Goal: Information Seeking & Learning: Learn about a topic

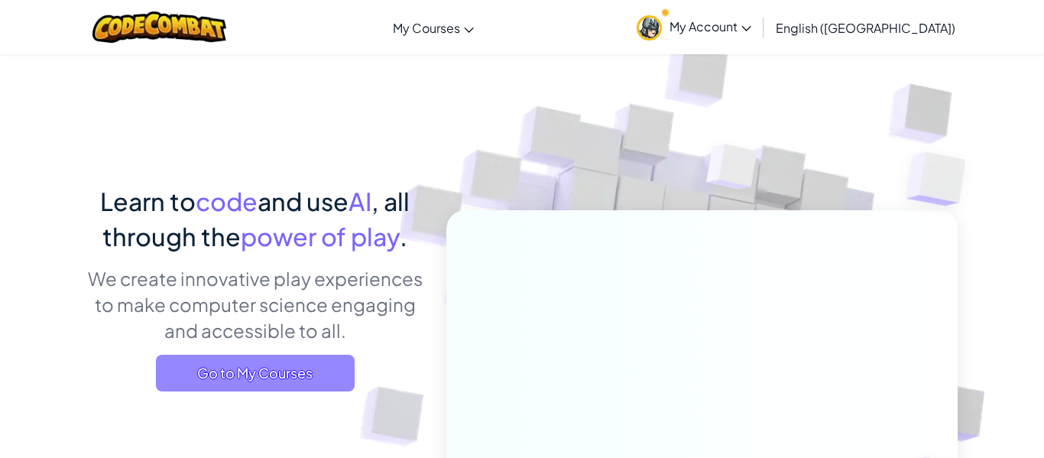
click at [275, 381] on span "Go to My Courses" at bounding box center [255, 373] width 199 height 37
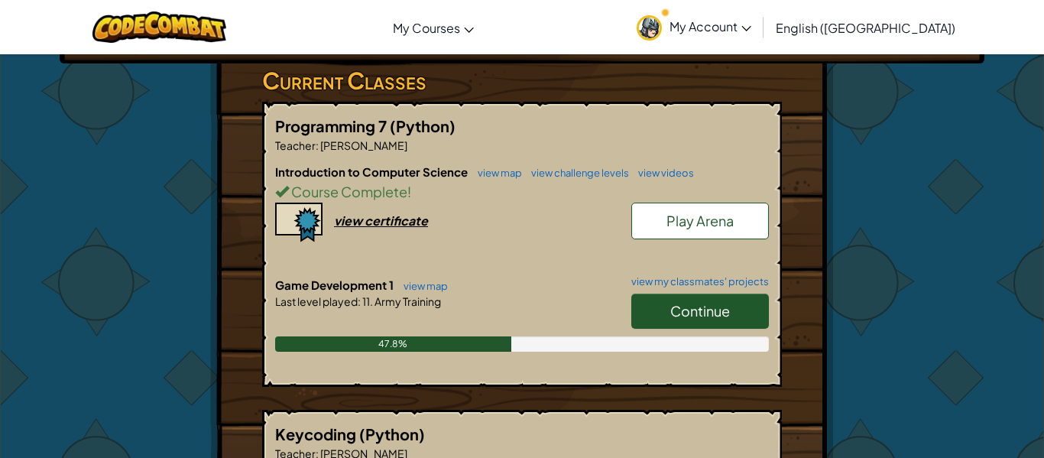
scroll to position [251, 0]
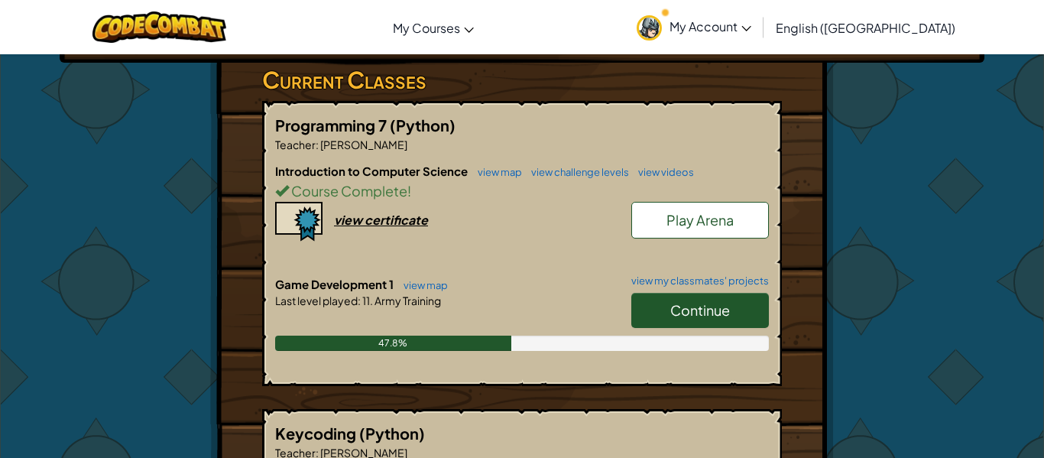
click at [713, 322] on link "Continue" at bounding box center [700, 310] width 138 height 35
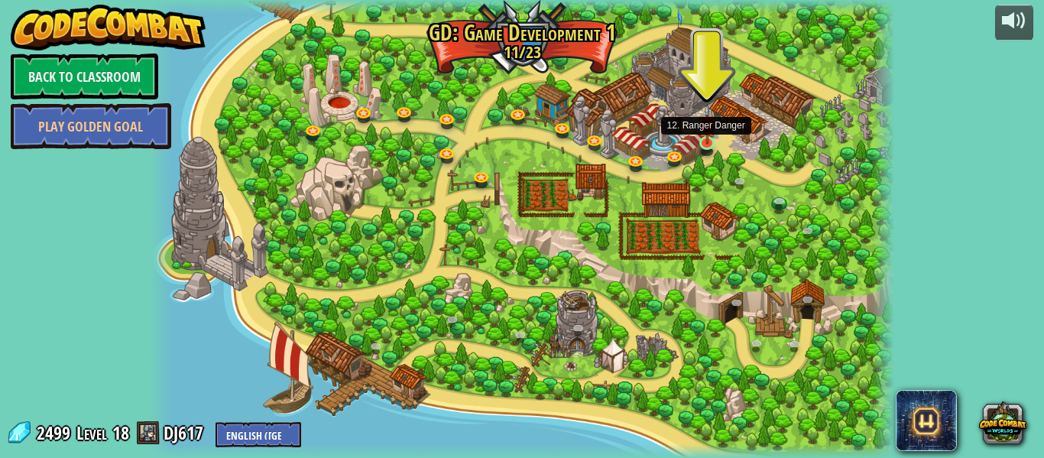
click at [699, 142] on img at bounding box center [707, 124] width 18 height 40
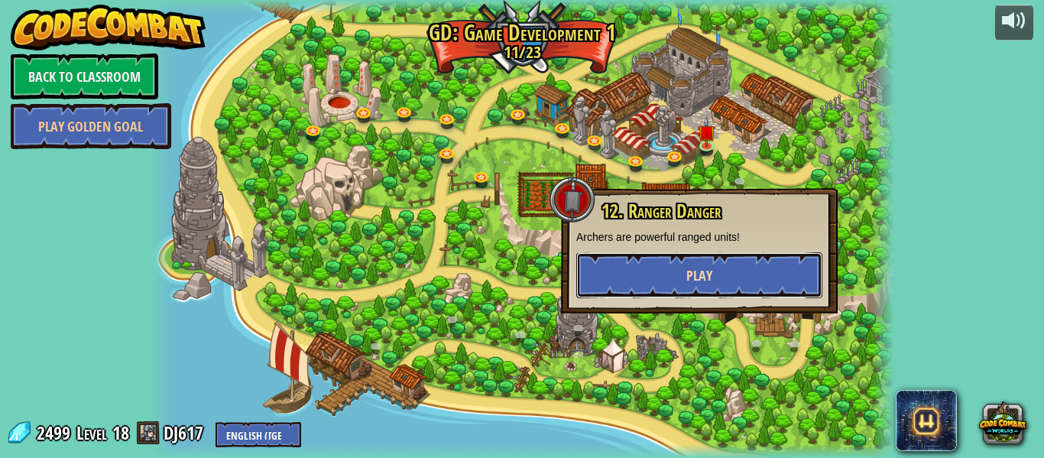
click at [724, 275] on button "Play" at bounding box center [699, 275] width 246 height 46
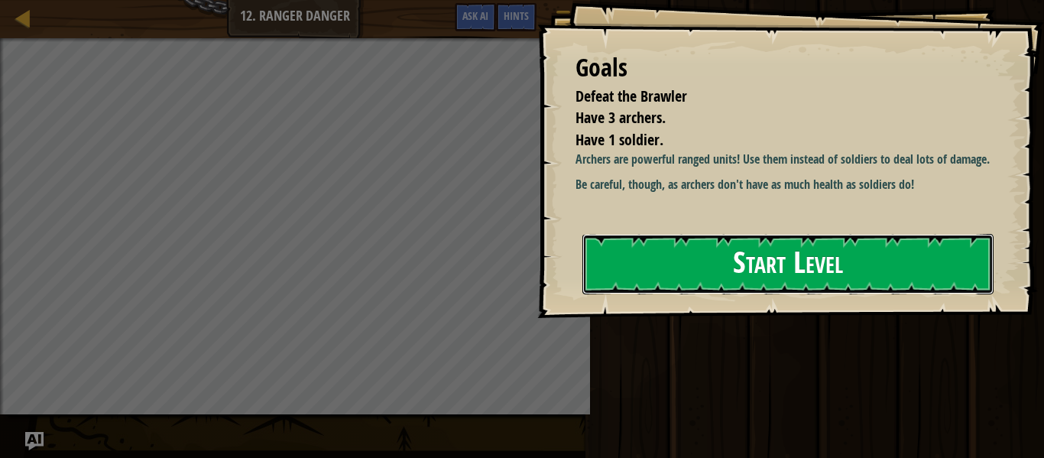
click at [760, 266] on button "Start Level" at bounding box center [787, 264] width 411 height 60
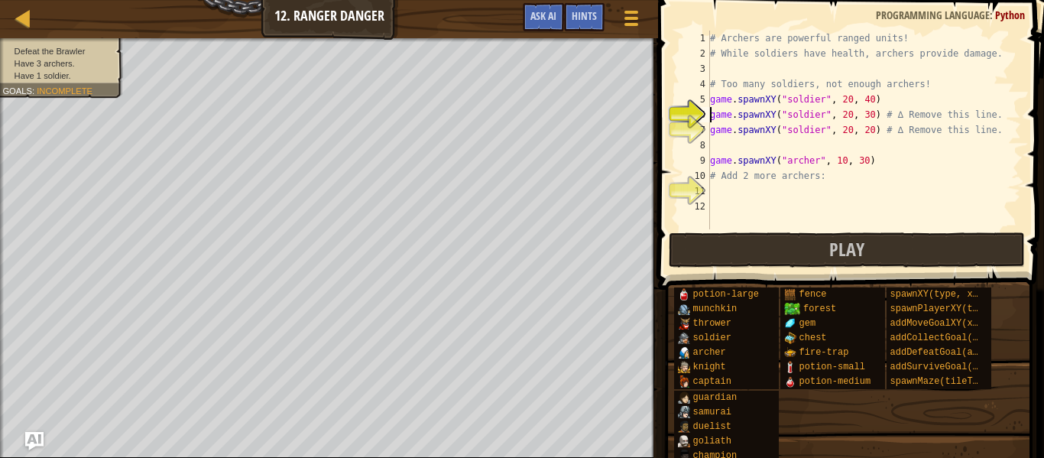
click at [801, 116] on div "# Archers are powerful ranged units! # While soldiers have health, archers prov…" at bounding box center [864, 145] width 314 height 229
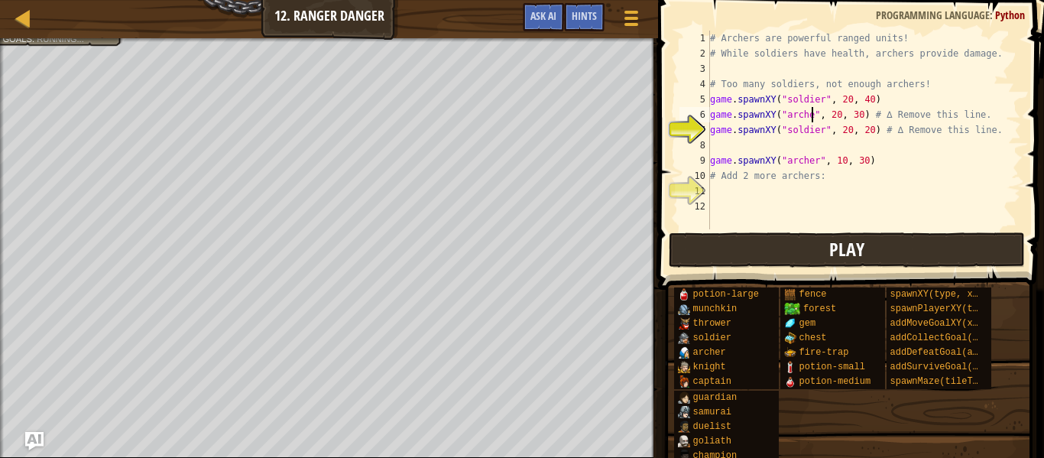
scroll to position [7, 16]
click at [804, 136] on div "# Archers are powerful ranged units! # While soldiers have health, archers prov…" at bounding box center [864, 145] width 314 height 229
type textarea "game.spawnXY("[PERSON_NAME]", 20, 20) # ∆ Remove this line."
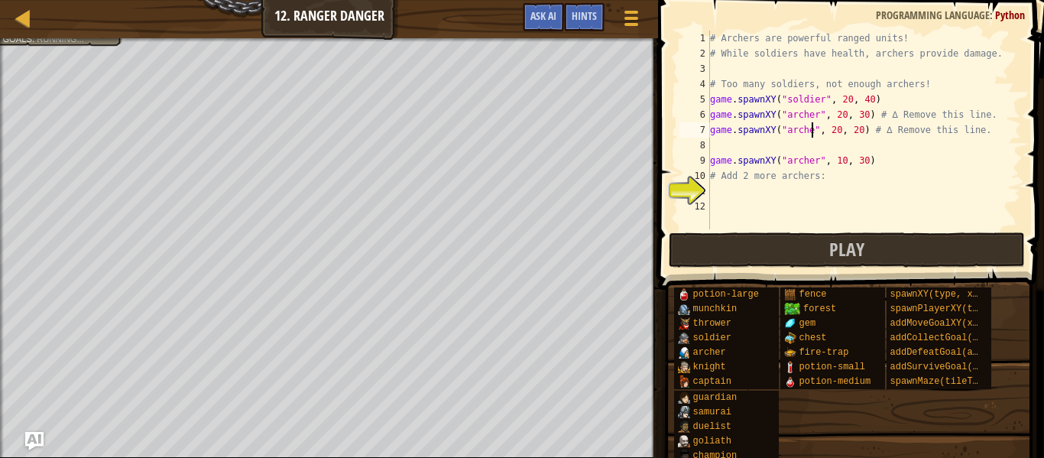
scroll to position [7, 16]
click at [800, 196] on div "# Archers are powerful ranged units! # While soldiers have health, archers prov…" at bounding box center [864, 145] width 314 height 229
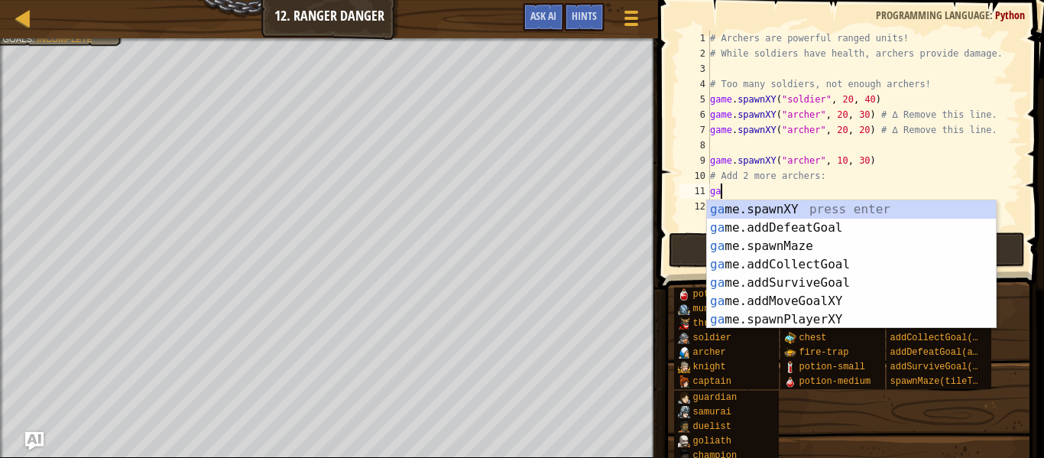
scroll to position [7, 1]
type textarea "g"
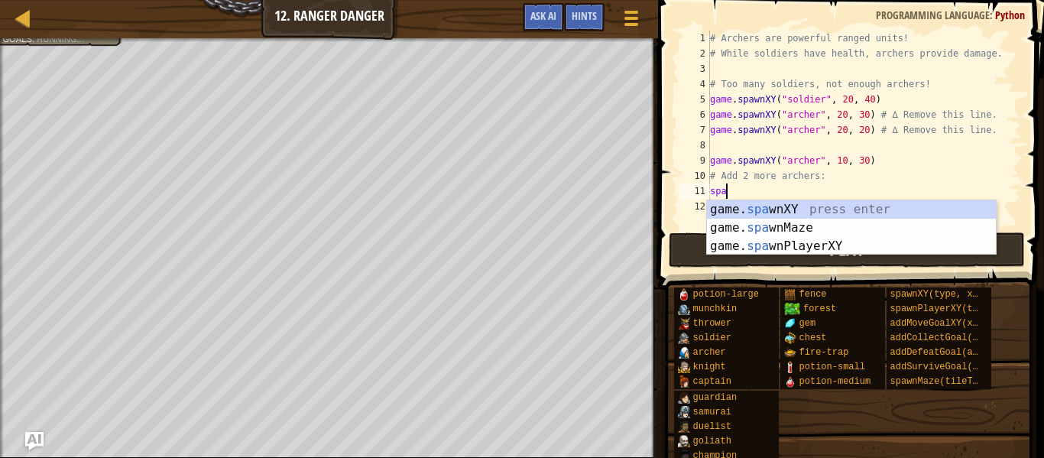
scroll to position [7, 2]
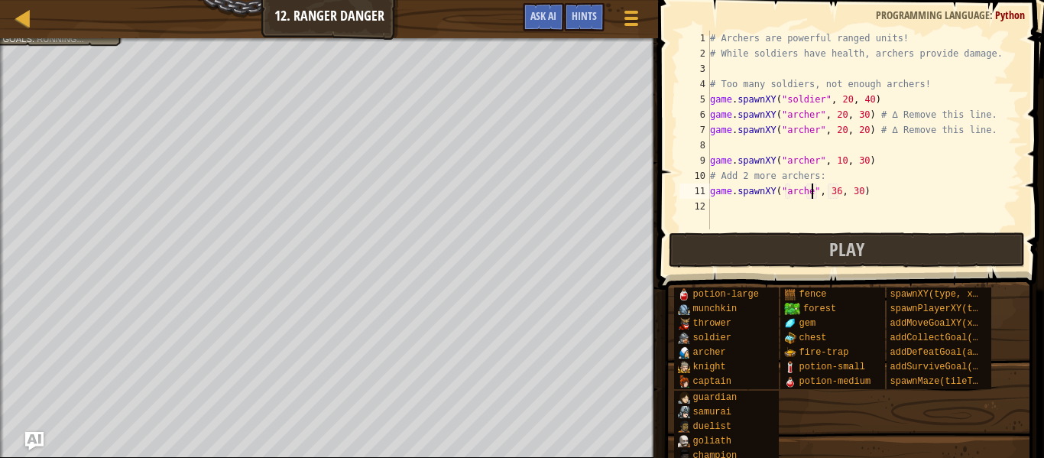
type textarea "game.spawnXY("[PERSON_NAME]", 36, 30)"
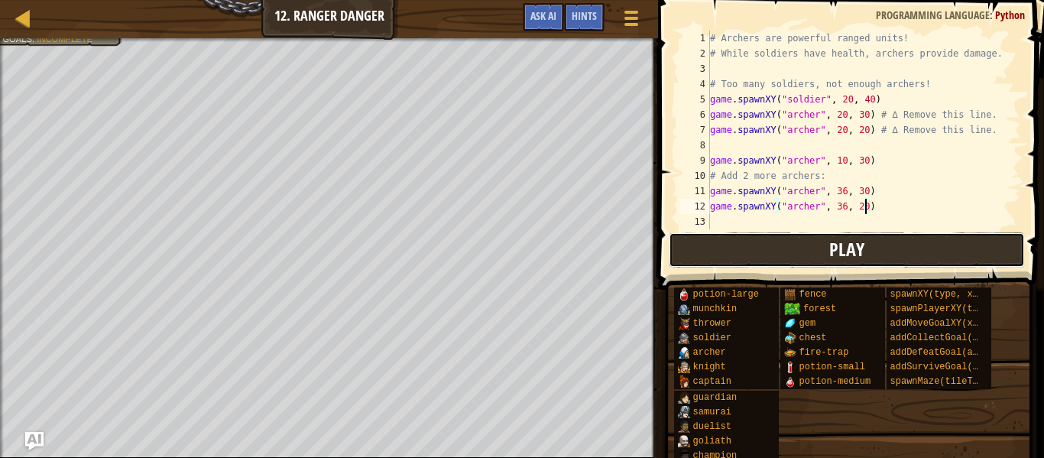
click at [890, 259] on button "Play" at bounding box center [847, 249] width 356 height 35
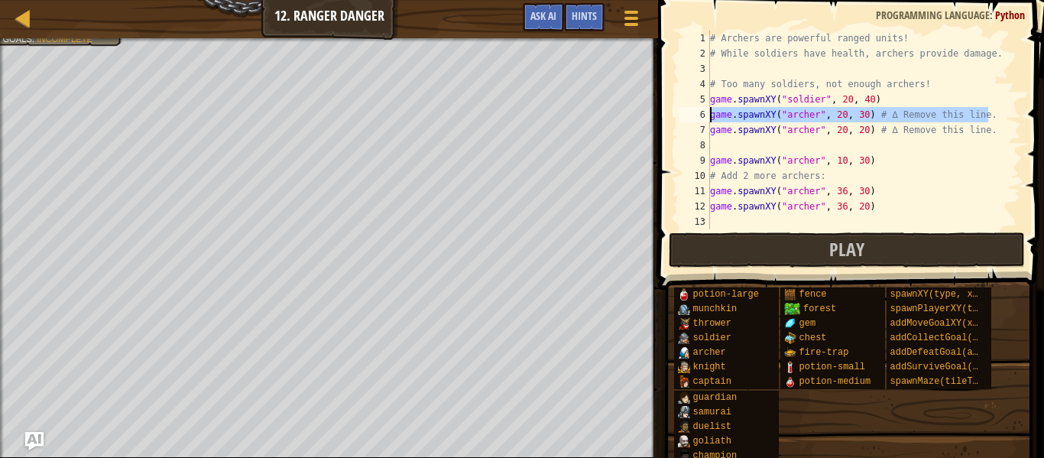
drag, startPoint x: 996, startPoint y: 117, endPoint x: 706, endPoint y: 122, distance: 290.4
click at [706, 122] on div "game.spawnXY("[PERSON_NAME]", 20, 30) # ∆ Remove this line. 1 2 3 4 5 6 7 8 9 1…" at bounding box center [848, 130] width 345 height 199
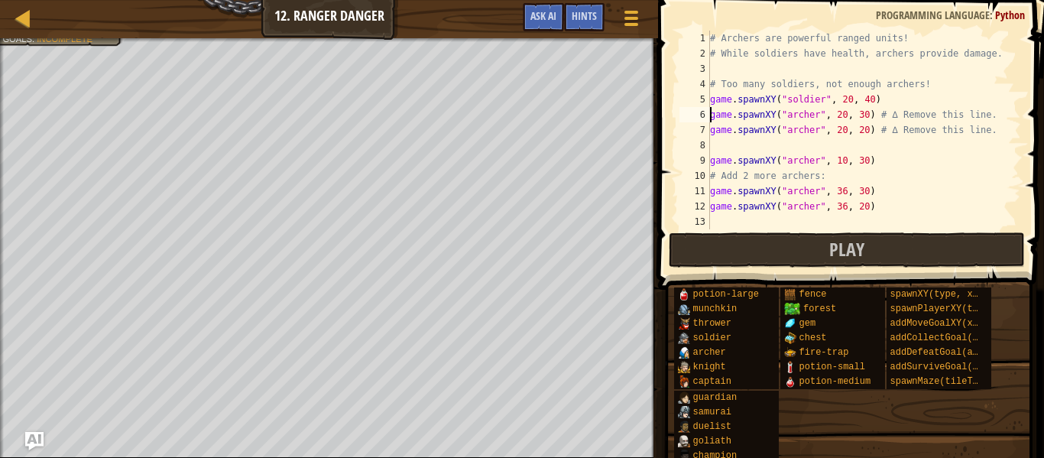
click at [710, 117] on div "# Archers are powerful ranged units! # While soldiers have health, archers prov…" at bounding box center [864, 145] width 314 height 229
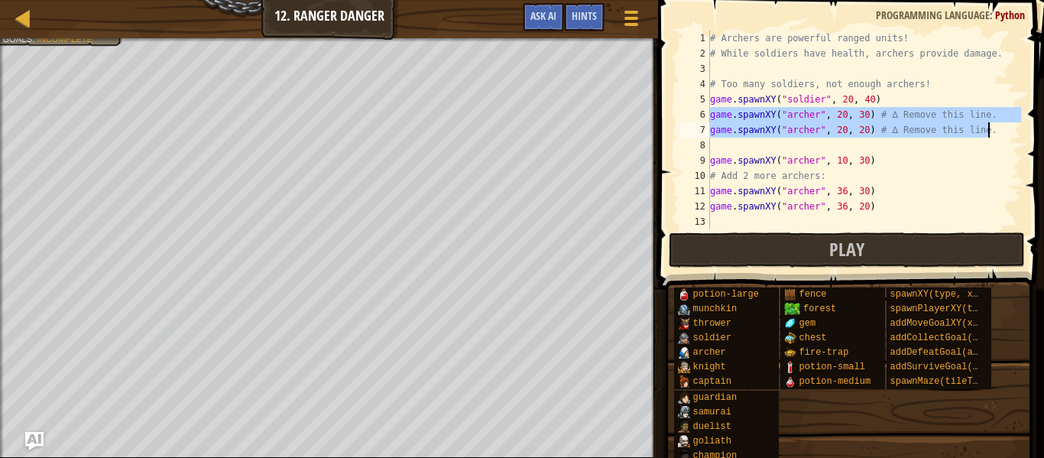
drag, startPoint x: 710, startPoint y: 117, endPoint x: 1007, endPoint y: 128, distance: 297.5
click at [1007, 128] on div "# Archers are powerful ranged units! # While soldiers have health, archers prov…" at bounding box center [864, 145] width 314 height 229
type textarea "game.spawnXY("[PERSON_NAME]", 20, 30) # ∆ Remove this line. game.spawnXY("[PERS…"
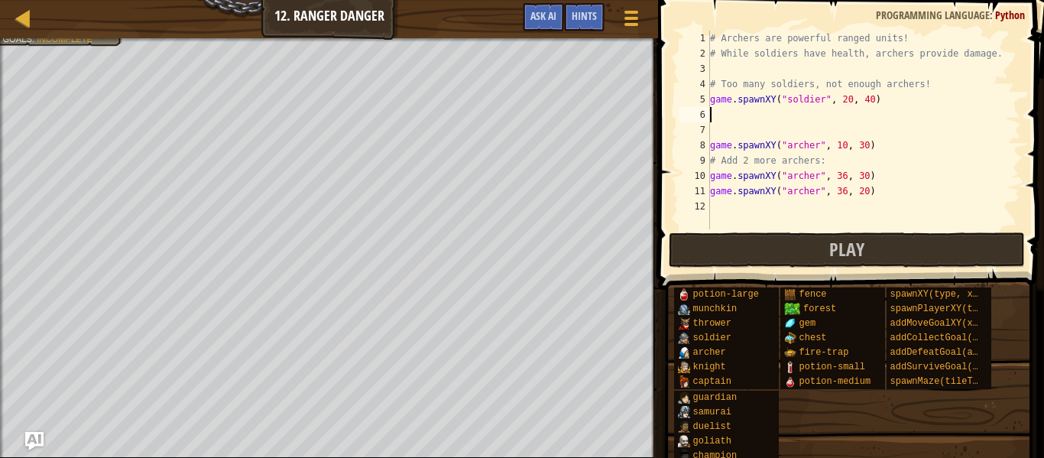
scroll to position [7, 0]
click at [989, 247] on button "Play" at bounding box center [847, 249] width 356 height 35
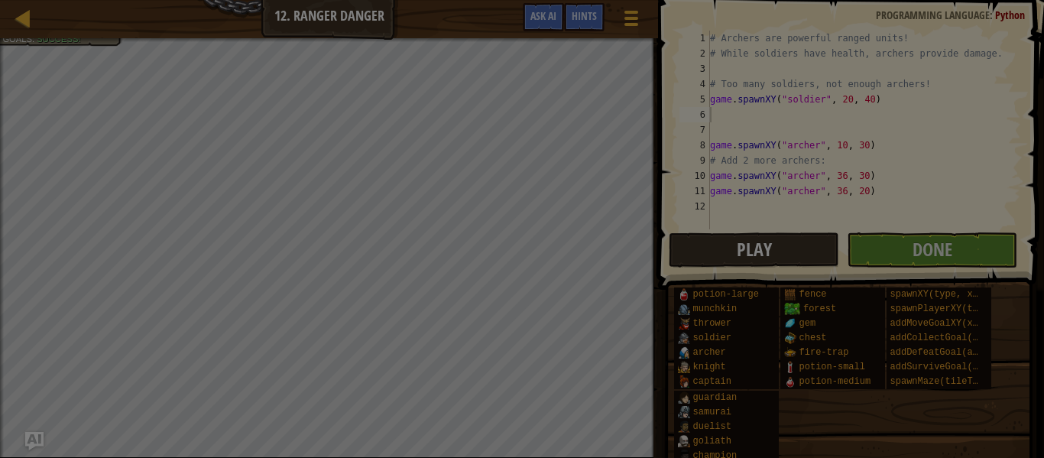
click at [989, 2] on body "Map Game Development 1 12. Ranger Danger Game Menu Done Hints Ask AI 1 הההההההה…" at bounding box center [522, 1] width 1044 height 2
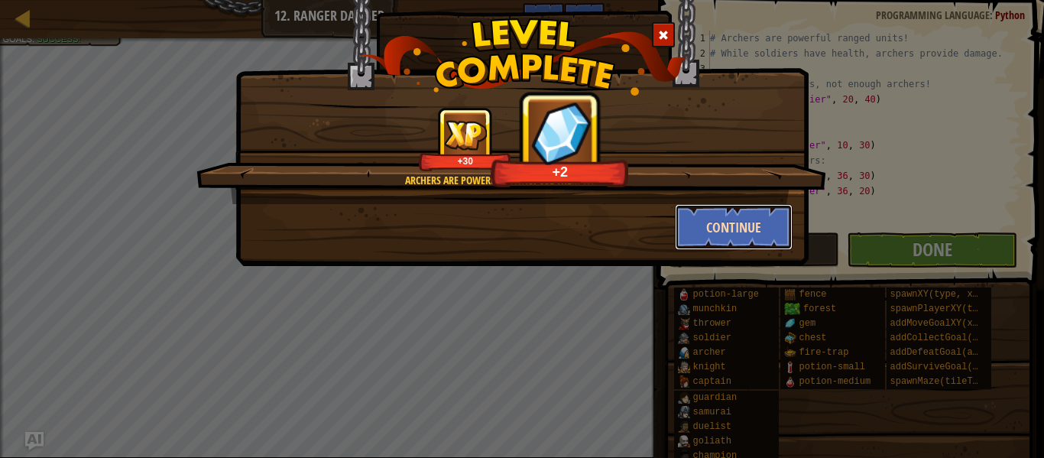
click at [726, 227] on button "Continue" at bounding box center [734, 227] width 118 height 46
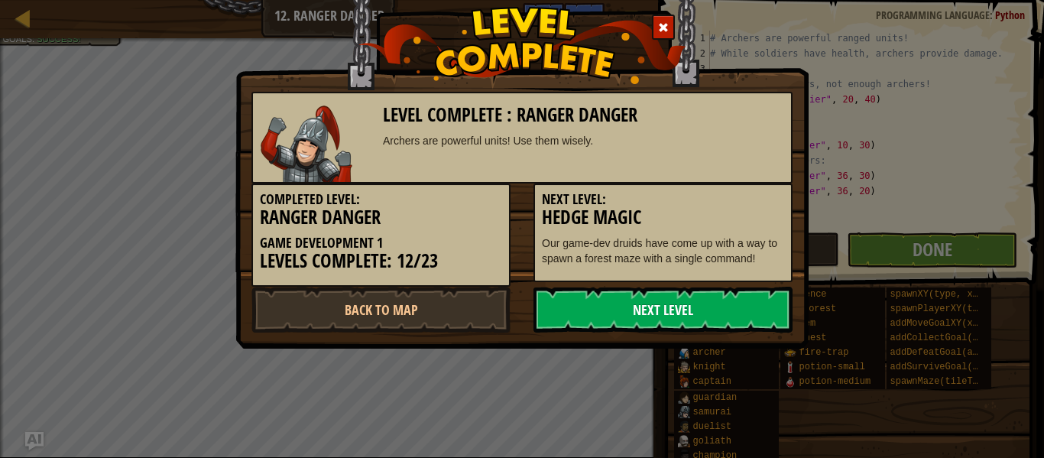
click at [732, 303] on link "Next Level" at bounding box center [662, 310] width 259 height 46
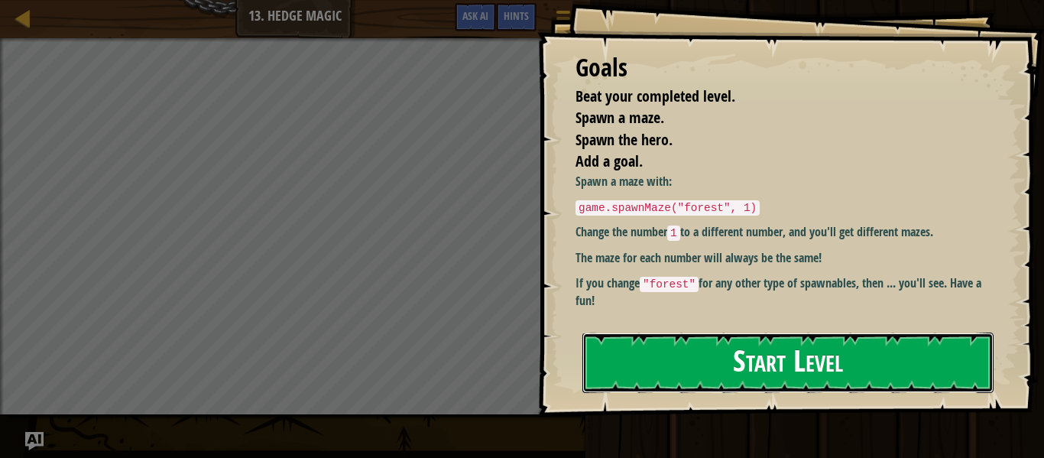
click at [738, 355] on button "Start Level" at bounding box center [787, 362] width 411 height 60
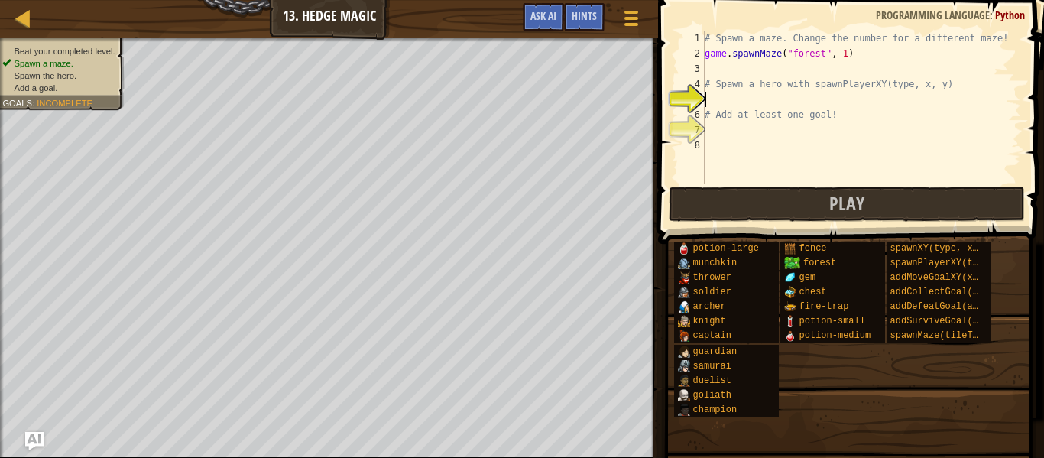
scroll to position [7, 1]
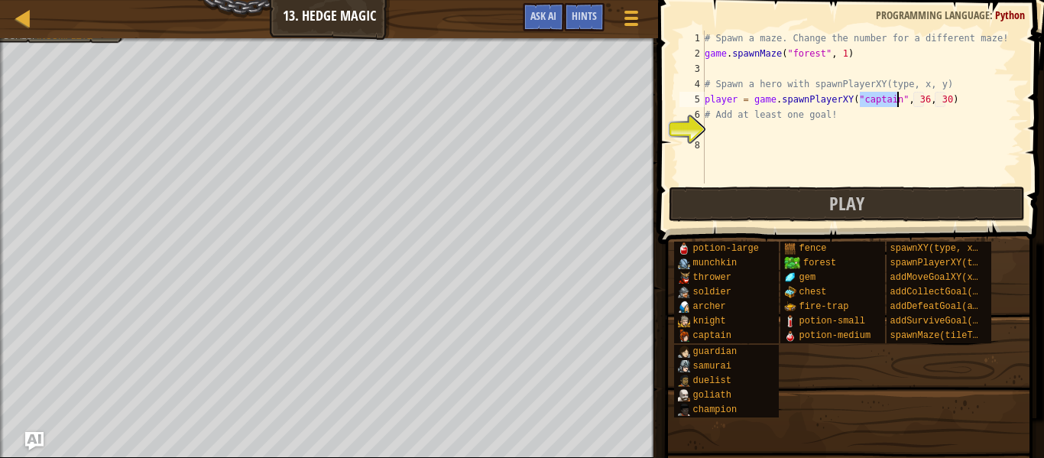
type textarea "# Add at least one goal!"
click at [846, 55] on div "# Spawn a maze. Change the number for a different maze! game . spawnMaze ( "for…" at bounding box center [860, 122] width 319 height 183
type textarea "game.spawnMaze("forest", 2)"
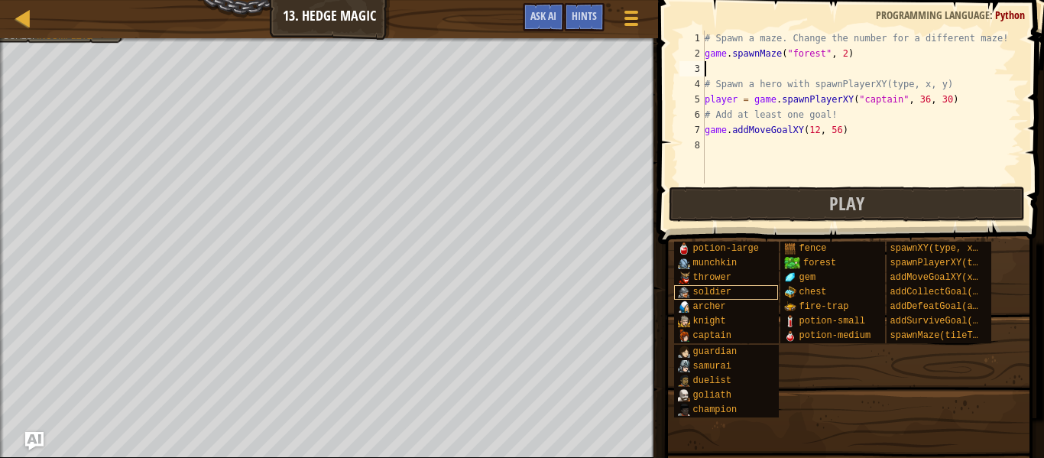
scroll to position [7, 0]
type textarea "game.addMoveGoalXY(12, 56)"
type textarea "player = game.spawnPlayerXY("captain", 45, 30)"
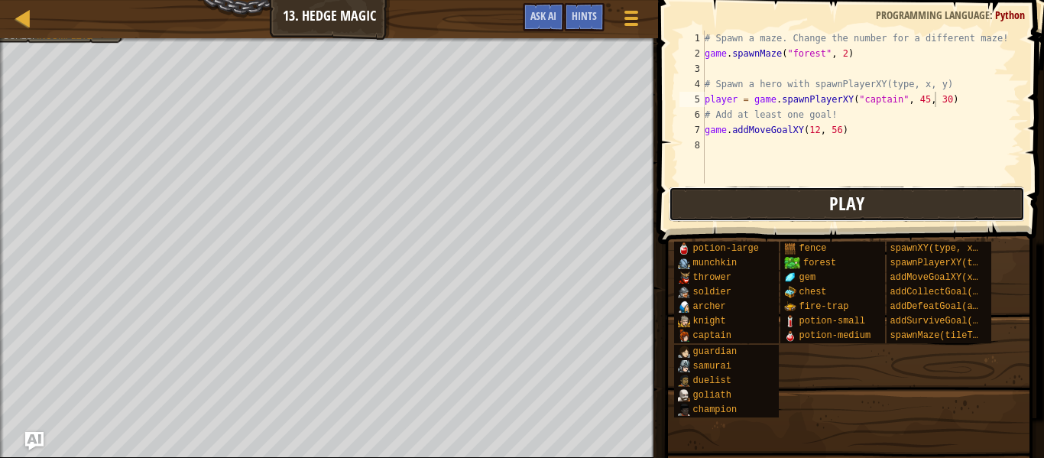
click at [793, 206] on button "Play" at bounding box center [847, 203] width 356 height 35
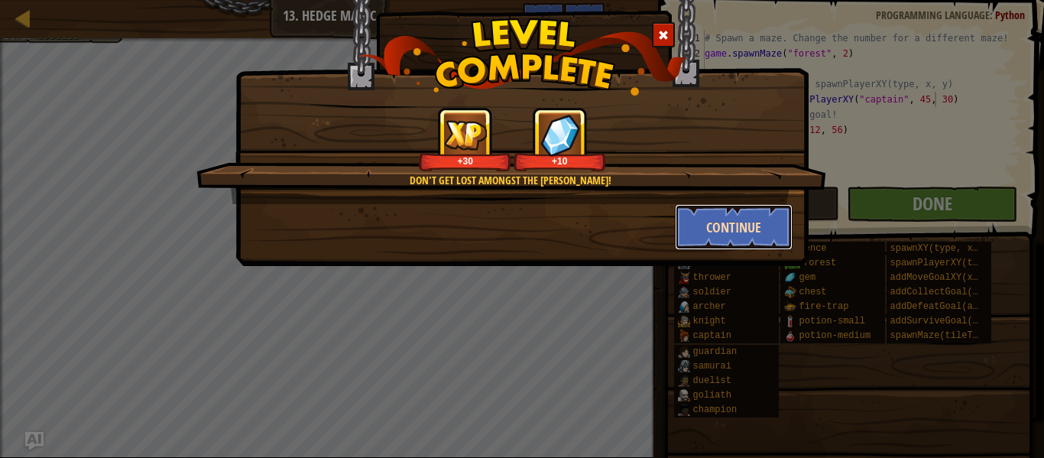
click at [711, 219] on button "Continue" at bounding box center [734, 227] width 118 height 46
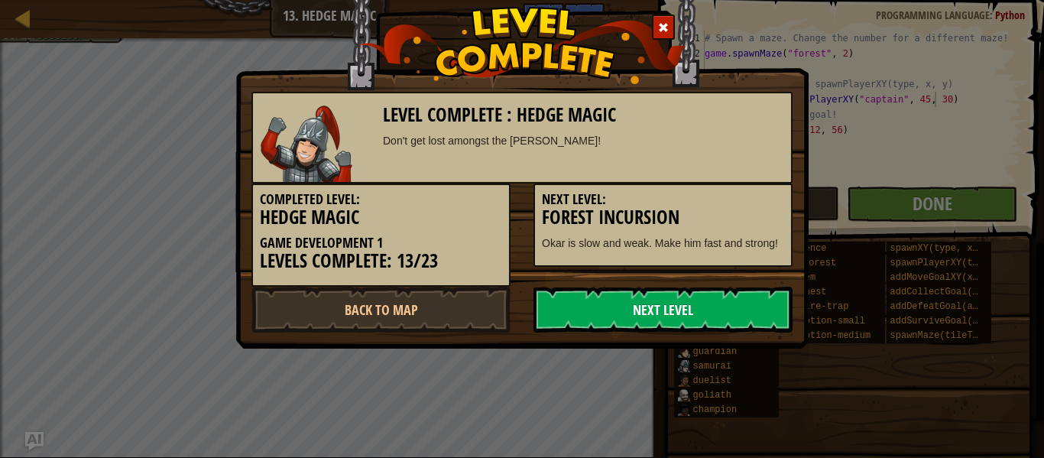
click at [668, 319] on link "Next Level" at bounding box center [662, 310] width 259 height 46
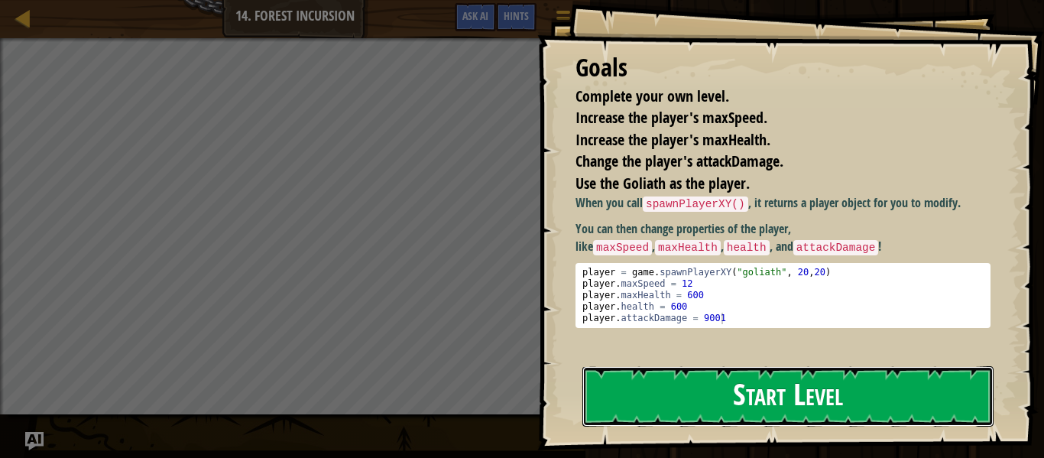
click at [684, 388] on button "Start Level" at bounding box center [787, 396] width 411 height 60
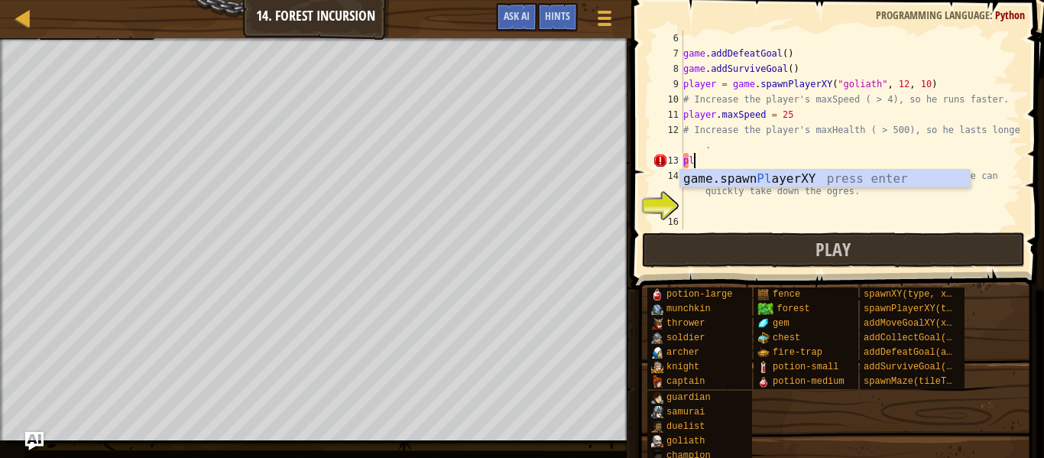
scroll to position [7, 1]
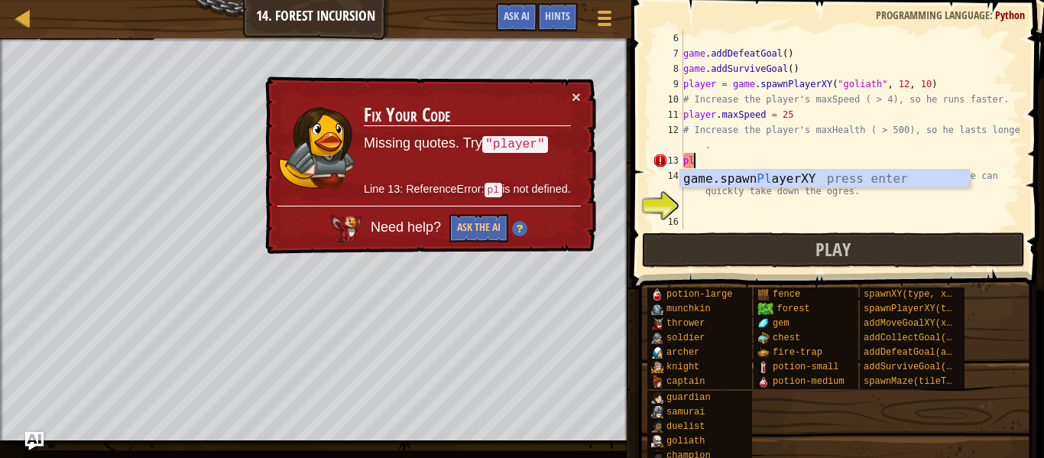
type textarea "p"
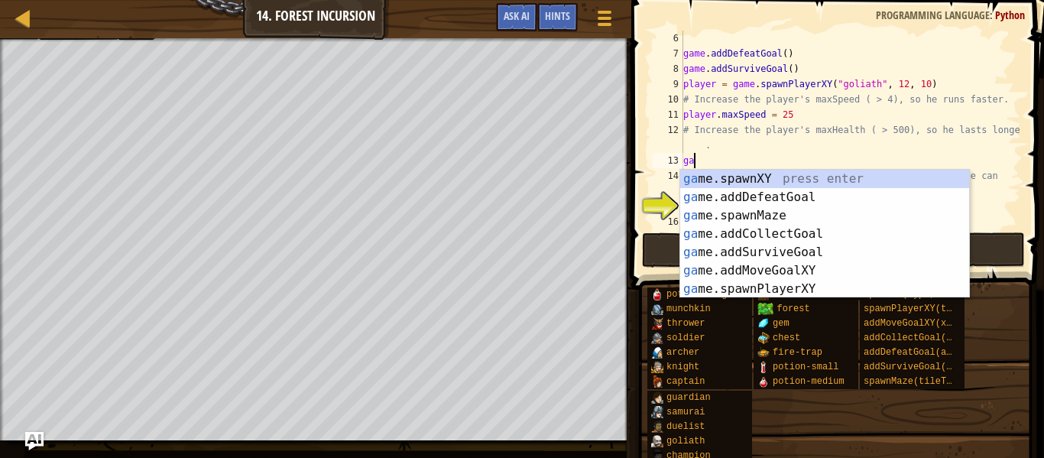
type textarea "g"
type textarea "m"
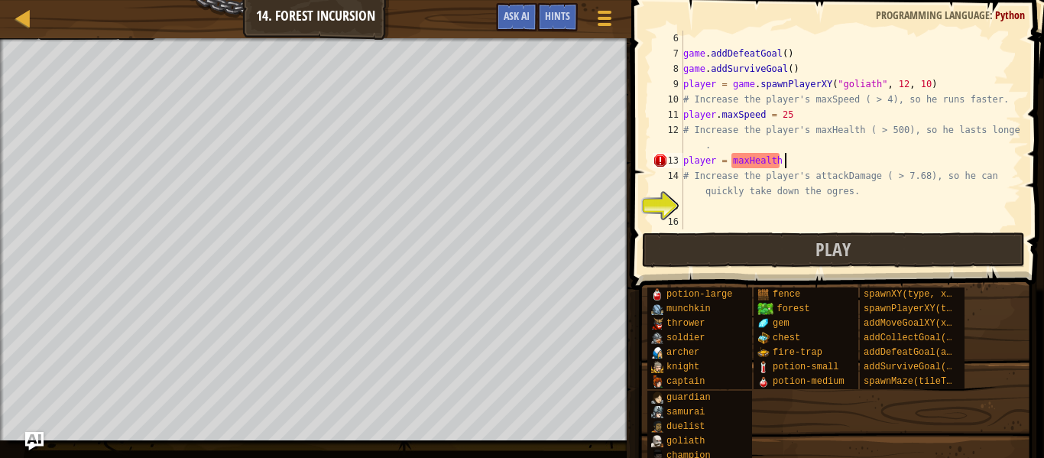
scroll to position [7, 15]
type textarea "player = maxHealth = 500"
click at [750, 212] on div "game . addDefeatGoal ( ) game . addSurviveGoal ( ) player = game . spawnPlayerX…" at bounding box center [850, 145] width 341 height 229
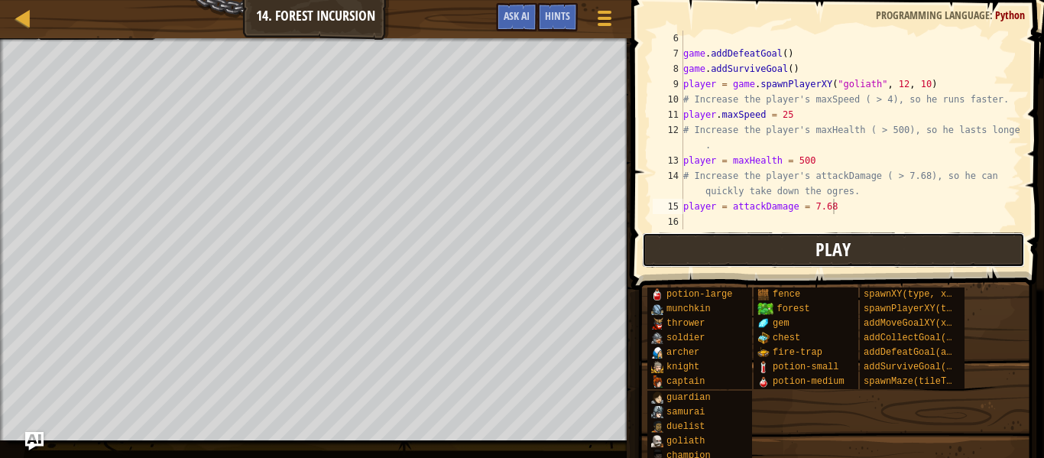
click at [827, 243] on span "Play" at bounding box center [832, 249] width 35 height 24
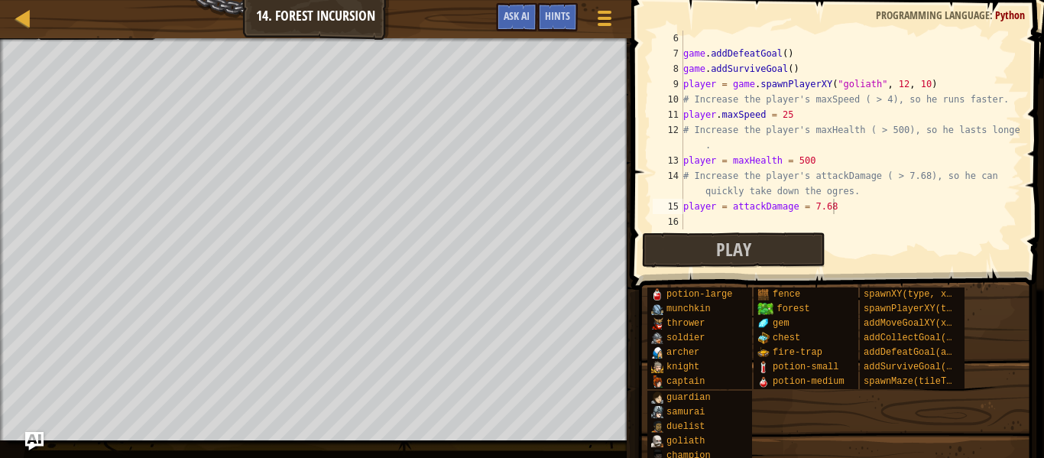
click at [922, 240] on div "Play Done" at bounding box center [833, 249] width 383 height 35
click at [910, 243] on div "Play Done" at bounding box center [833, 249] width 383 height 35
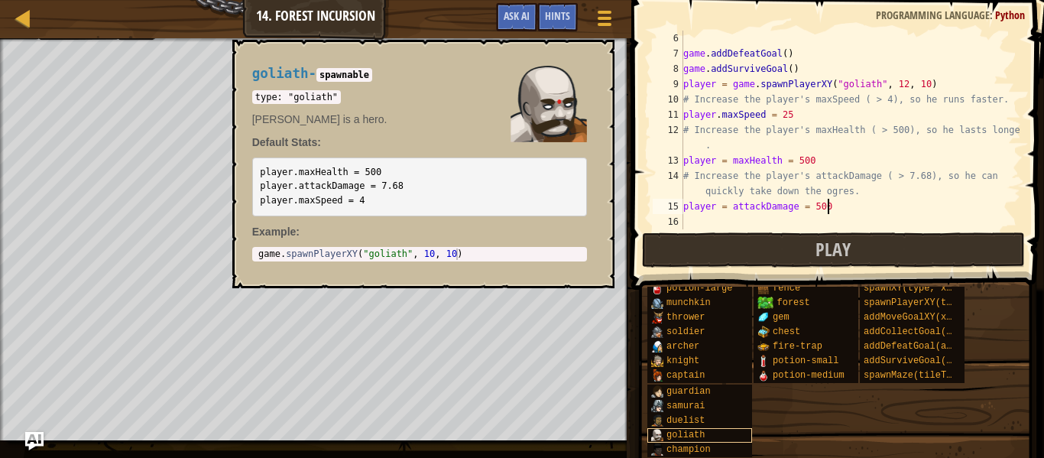
scroll to position [7, 20]
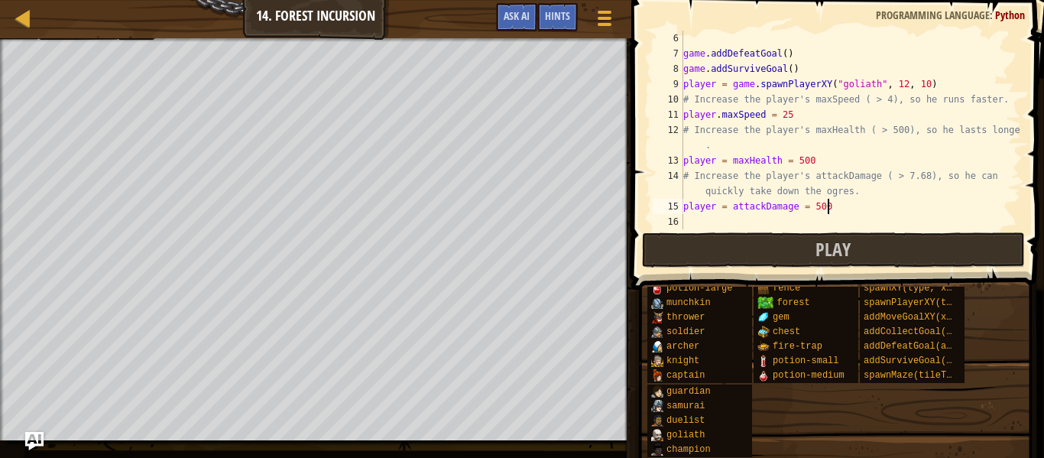
click at [841, 160] on div "game . addDefeatGoal ( ) game . addSurviveGoal ( ) player = game . spawnPlayerX…" at bounding box center [850, 145] width 341 height 229
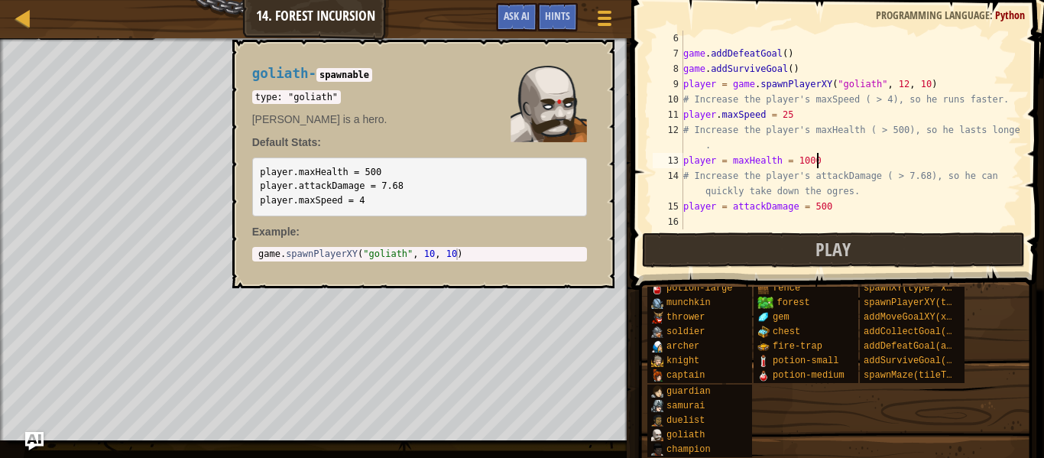
scroll to position [7, 18]
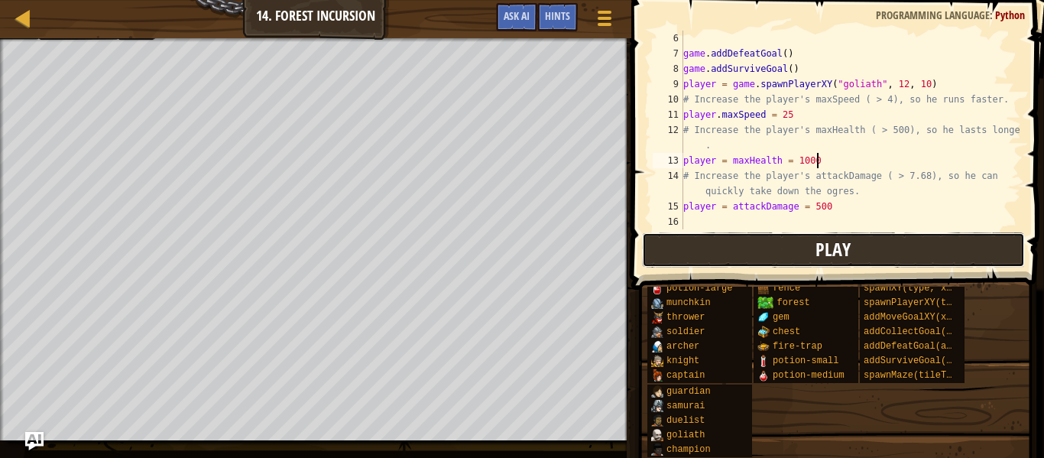
click at [899, 242] on button "Play" at bounding box center [833, 249] width 383 height 35
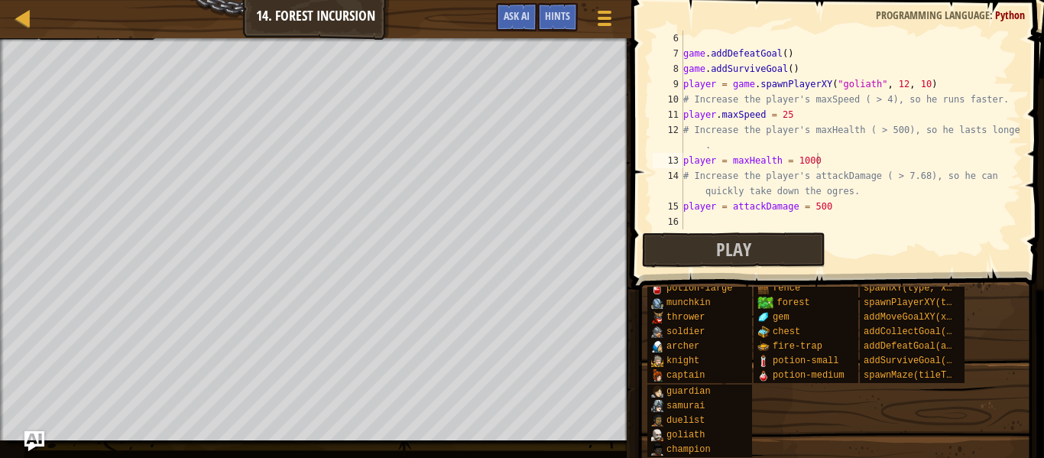
click at [30, 441] on img "Ask AI" at bounding box center [34, 441] width 20 height 20
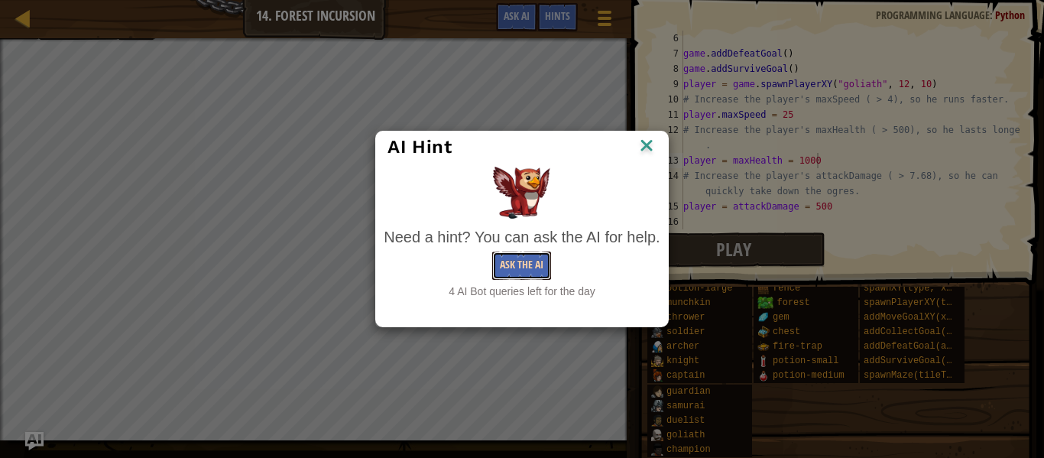
click at [505, 272] on button "Ask the AI" at bounding box center [521, 265] width 59 height 28
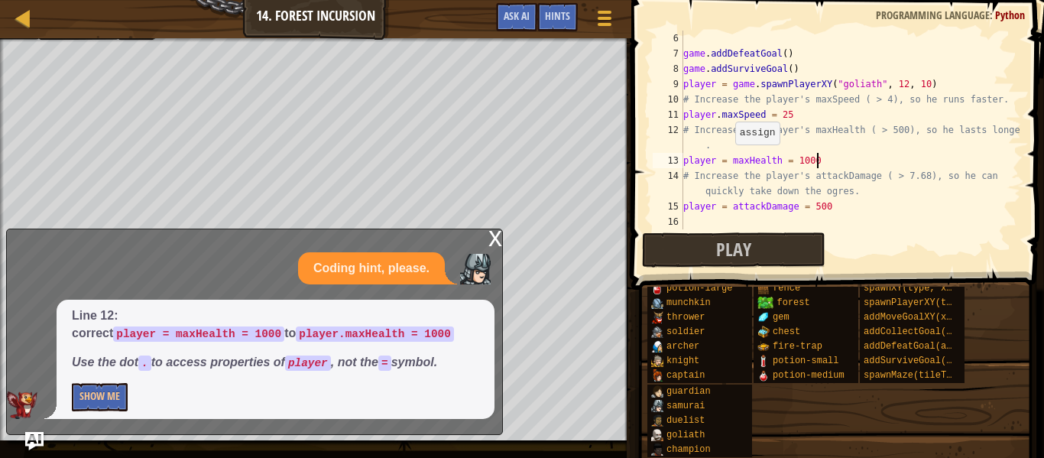
click at [727, 159] on div "game . addDefeatGoal ( ) game . addSurviveGoal ( ) player = game . spawnPlayerX…" at bounding box center [850, 145] width 341 height 229
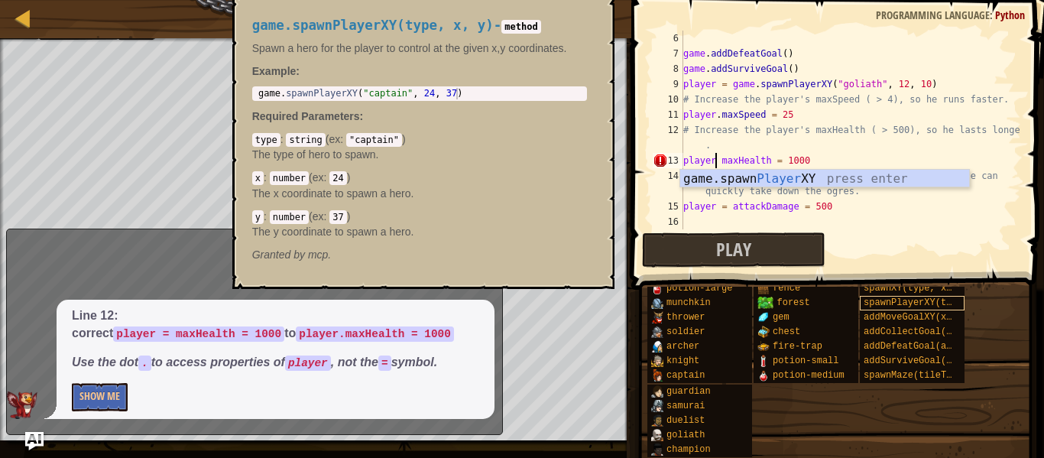
scroll to position [7, 5]
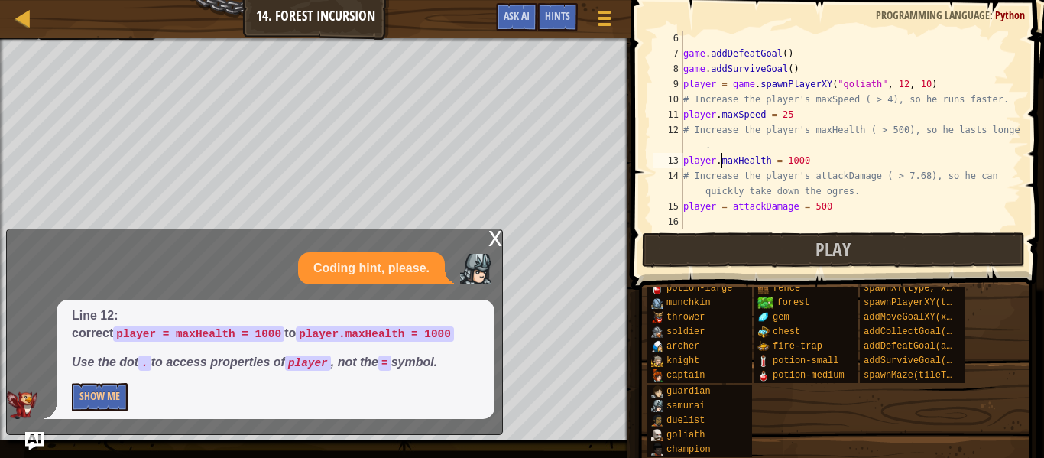
click at [733, 205] on div "game . addDefeatGoal ( ) game . addSurviveGoal ( ) player = game . spawnPlayerX…" at bounding box center [850, 145] width 341 height 229
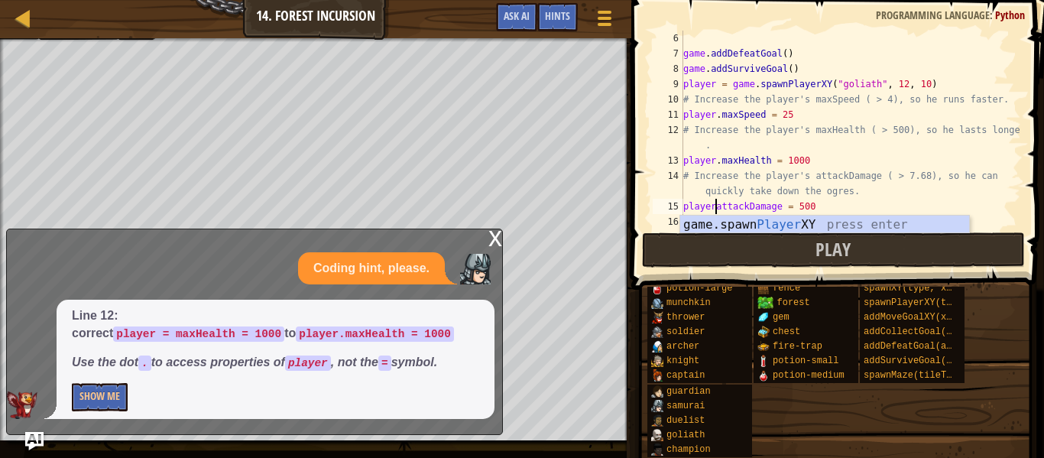
type textarea "player.attackDamage = 500"
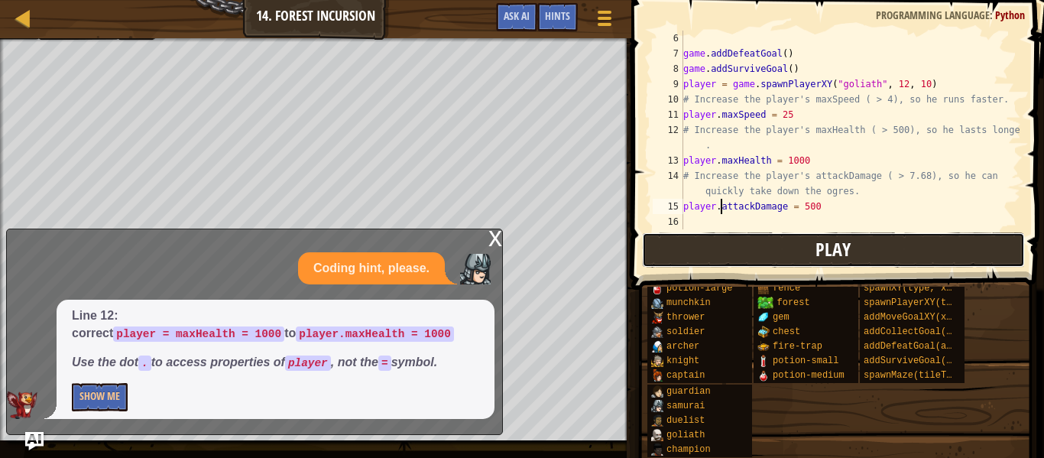
click at [891, 245] on button "Play" at bounding box center [833, 249] width 383 height 35
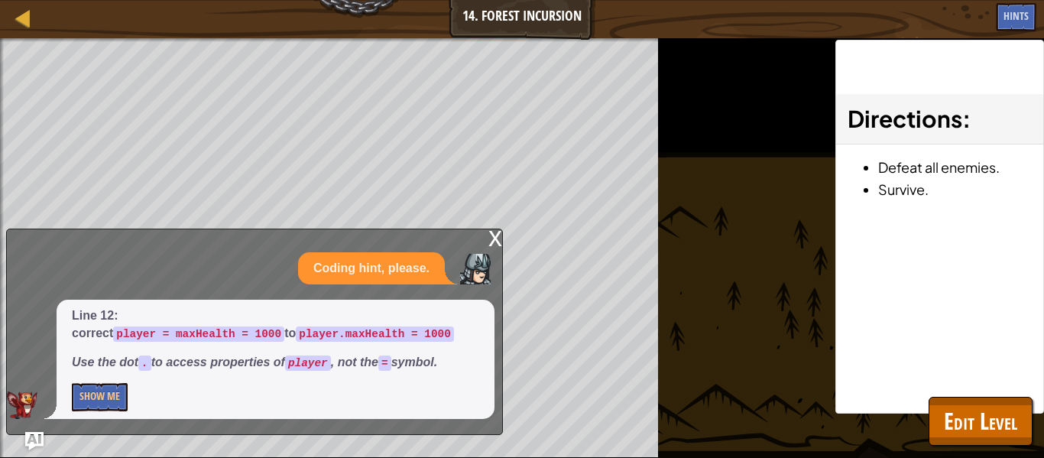
click at [494, 238] on div "x" at bounding box center [495, 236] width 14 height 15
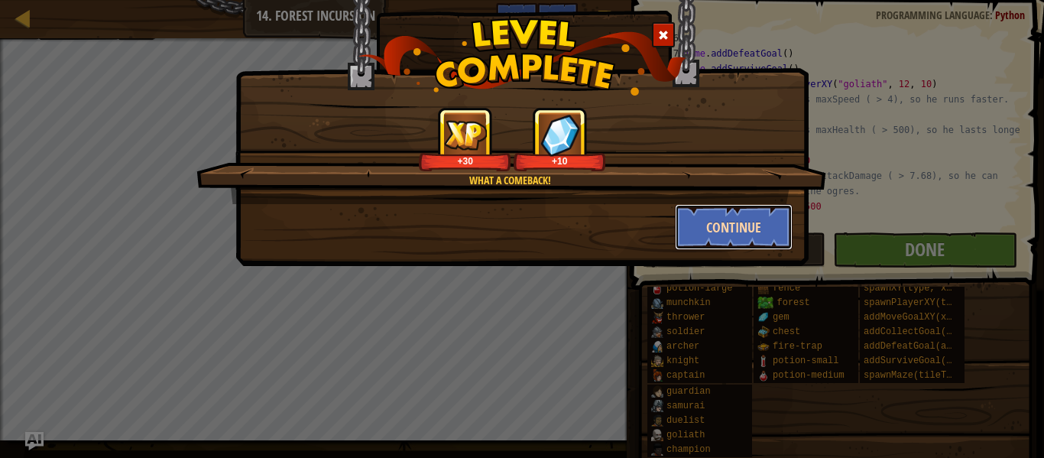
click at [706, 234] on button "Continue" at bounding box center [734, 227] width 118 height 46
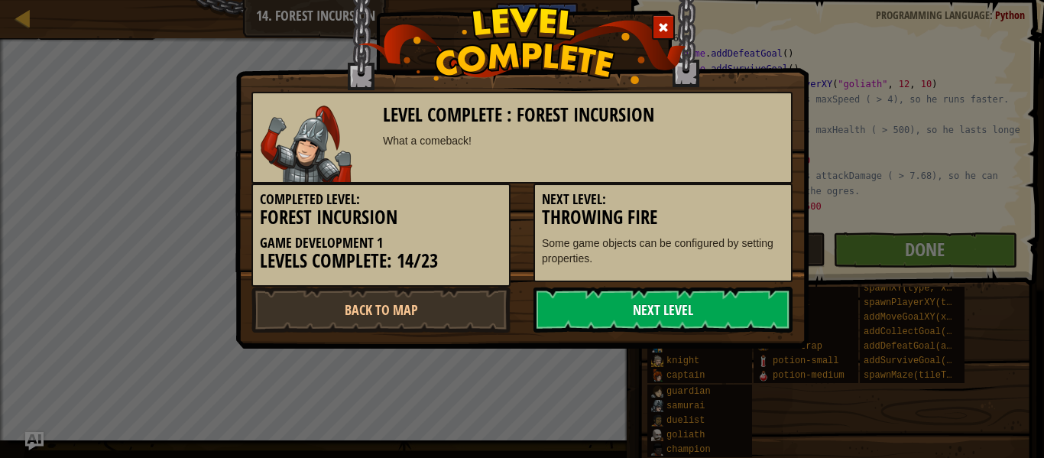
click at [664, 318] on link "Next Level" at bounding box center [662, 310] width 259 height 46
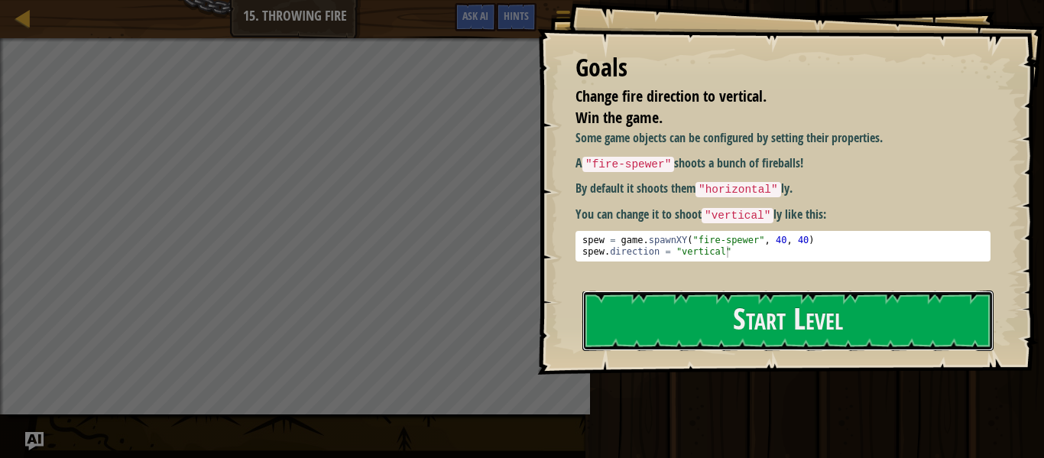
click at [664, 318] on button "Start Level" at bounding box center [787, 320] width 411 height 60
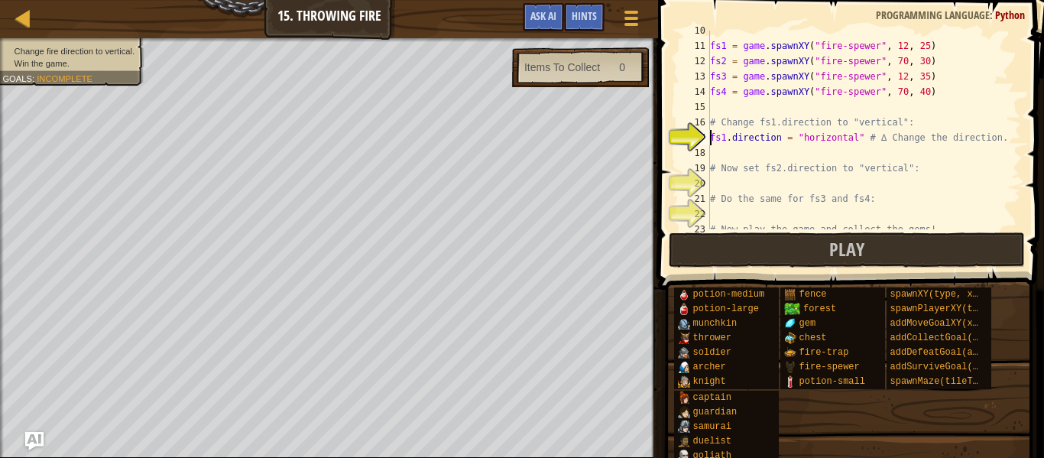
scroll to position [145, 0]
click at [725, 140] on div "fs1 = game . spawnXY ( "fire-spewer" , 12 , 25 ) fs2 = game . spawnXY ( "fire-s…" at bounding box center [864, 137] width 314 height 229
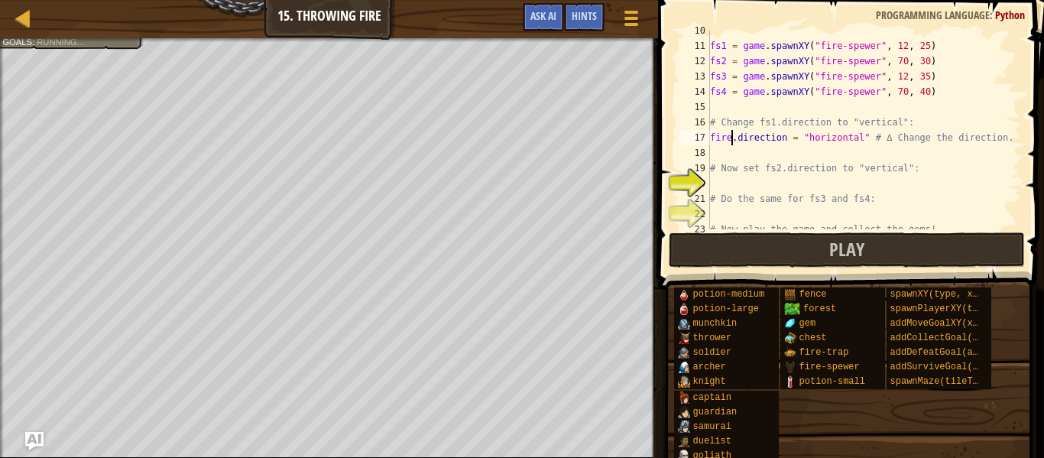
scroll to position [7, 4]
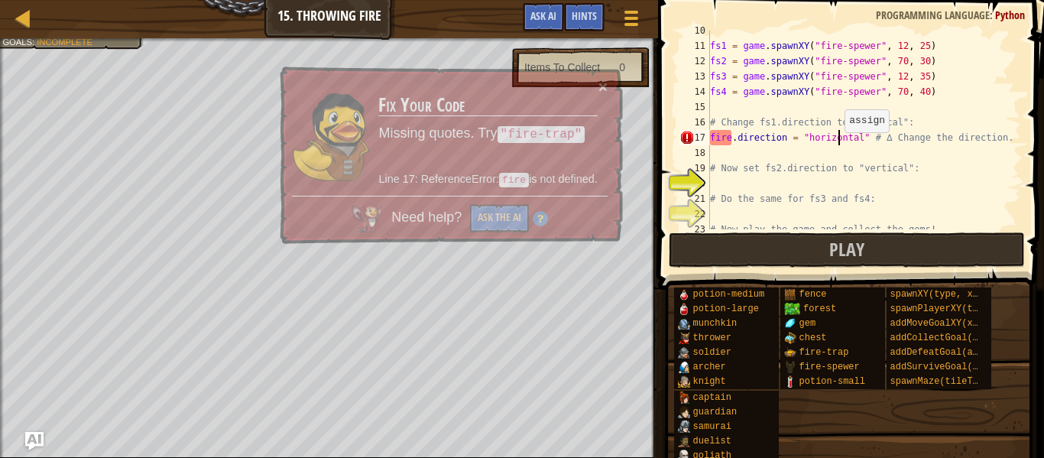
click at [836, 140] on div "fs1 = game . spawnXY ( "fire-spewer" , 12 , 25 ) fs2 = game . spawnXY ( "fire-s…" at bounding box center [864, 137] width 314 height 229
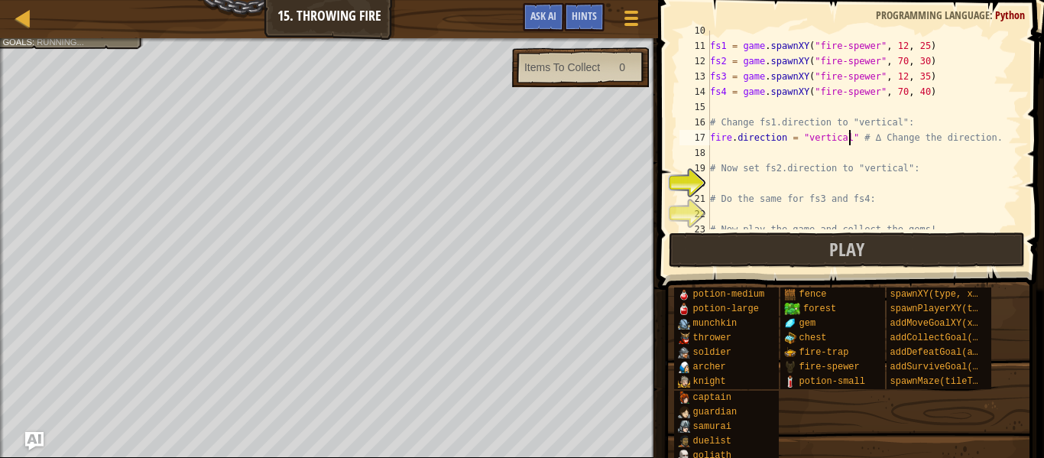
scroll to position [7, 21]
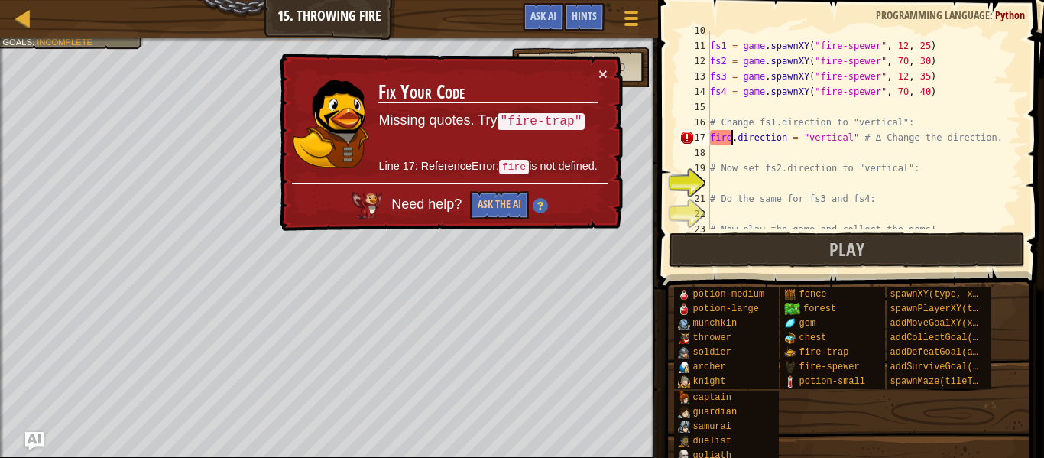
click at [732, 134] on div "fs1 = game . spawnXY ( "fire-spewer" , 12 , 25 ) fs2 = game . spawnXY ( "fire-s…" at bounding box center [864, 137] width 314 height 229
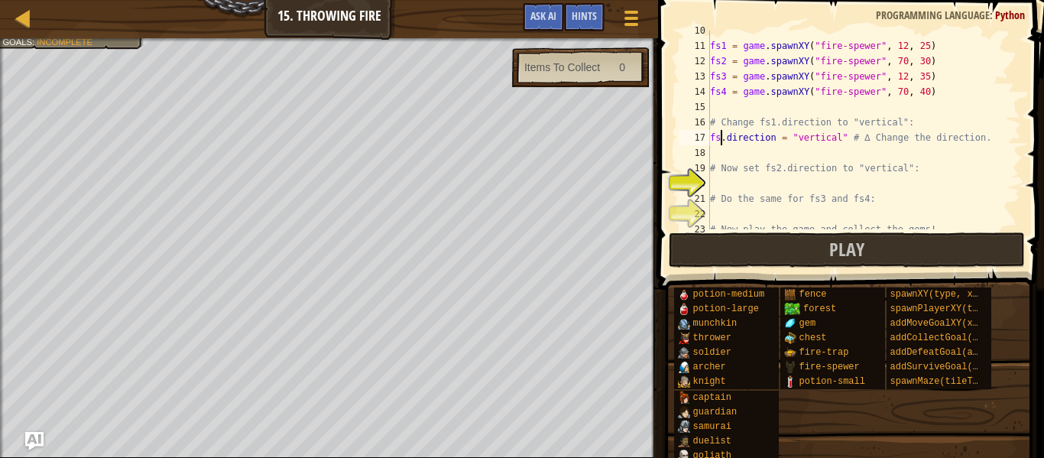
type textarea "fs1.direction = "vertical" # ∆ Change the direction."
click at [835, 186] on div "fs1 = game . spawnXY ( "fire-spewer" , 12 , 25 ) fs2 = game . spawnXY ( "fire-s…" at bounding box center [864, 137] width 314 height 229
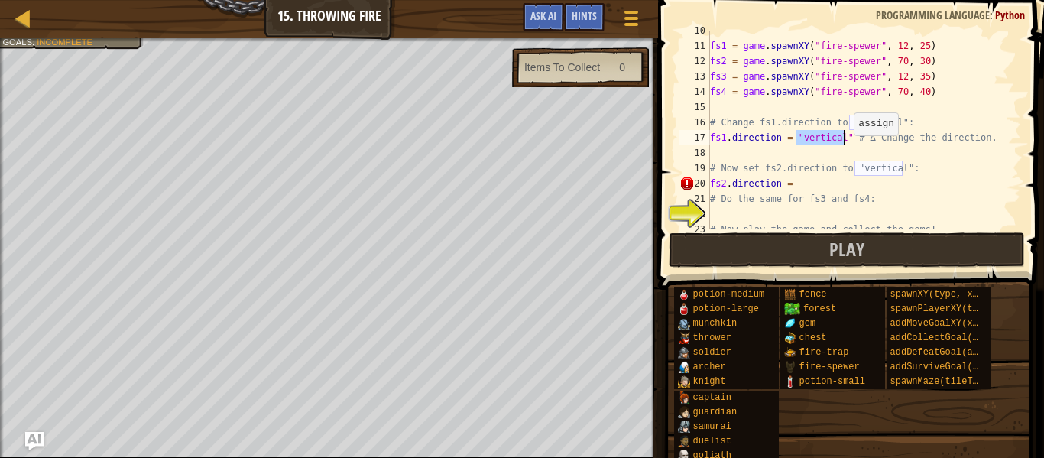
drag, startPoint x: 796, startPoint y: 138, endPoint x: 848, endPoint y: 141, distance: 52.0
click at [848, 141] on div "fs1 = game . spawnXY ( "fire-spewer" , 12 , 25 ) fs2 = game . spawnXY ( "fire-s…" at bounding box center [864, 137] width 314 height 229
click at [871, 188] on div "fs1 = game . spawnXY ( "fire-spewer" , 12 , 25 ) fs2 = game . spawnXY ( "fire-s…" at bounding box center [864, 137] width 314 height 229
type textarea "fs2.direction = "vertical""
click at [805, 215] on div "fs1 = game . spawnXY ( "fire-spewer" , 12 , 25 ) fs2 = game . spawnXY ( "fire-s…" at bounding box center [864, 137] width 314 height 229
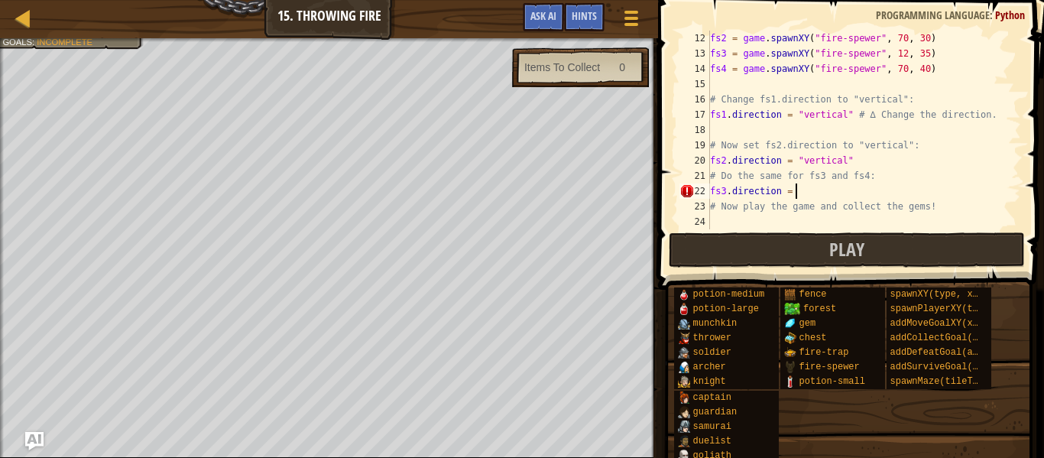
type textarea "fs3.direction = "vertical""
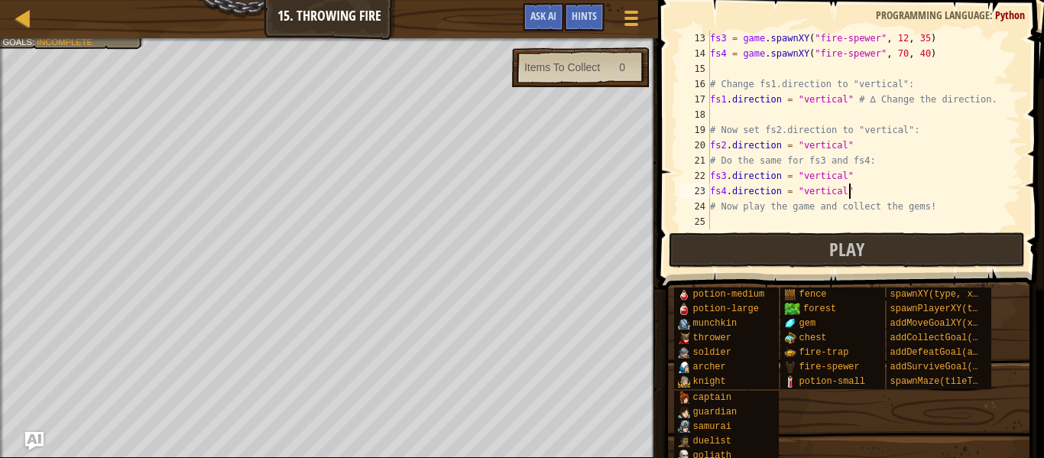
scroll to position [183, 0]
click at [906, 210] on div "fs3 = game . spawnXY ( "fire-spewer" , 12 , 35 ) fs4 = game . spawnXY ( "fire-s…" at bounding box center [864, 145] width 314 height 229
type textarea "# Now play the game and collect the gems!"
click at [915, 228] on div "fs3 = game . spawnXY ( "fire-spewer" , 12 , 35 ) fs4 = game . spawnXY ( "fire-s…" at bounding box center [864, 145] width 314 height 229
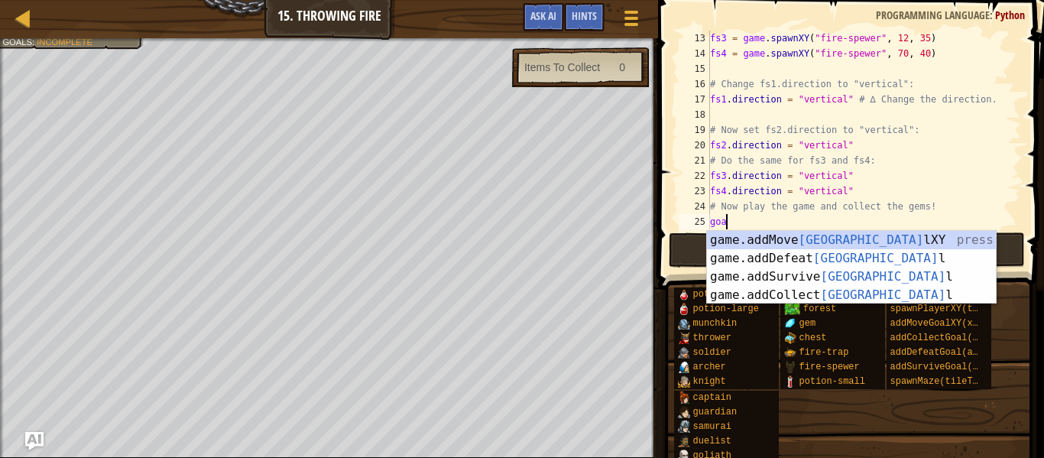
type textarea "goal"
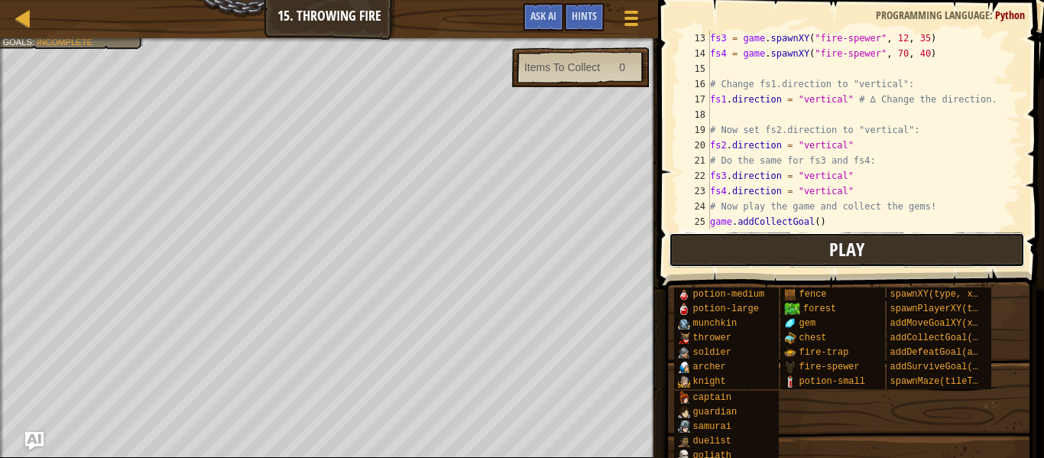
click at [913, 235] on button "Play" at bounding box center [847, 249] width 356 height 35
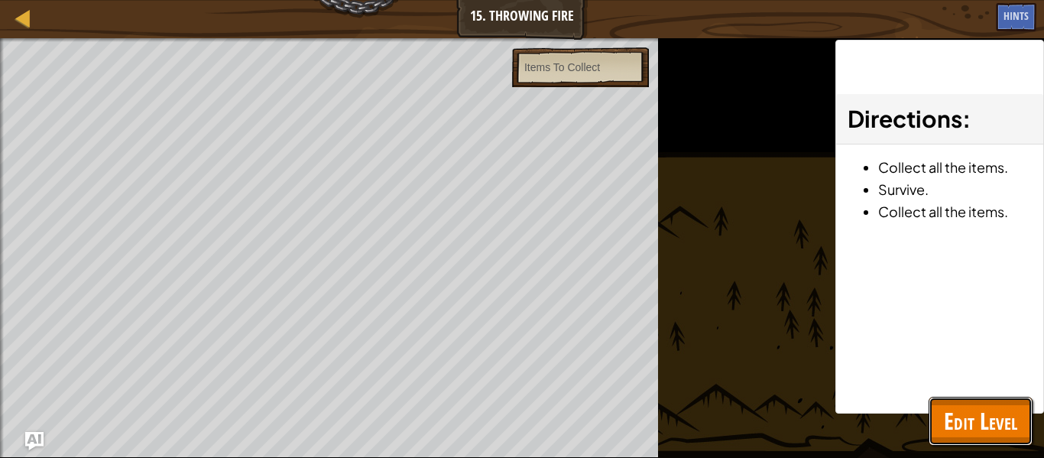
click at [974, 436] on button "Edit Level" at bounding box center [980, 421] width 104 height 49
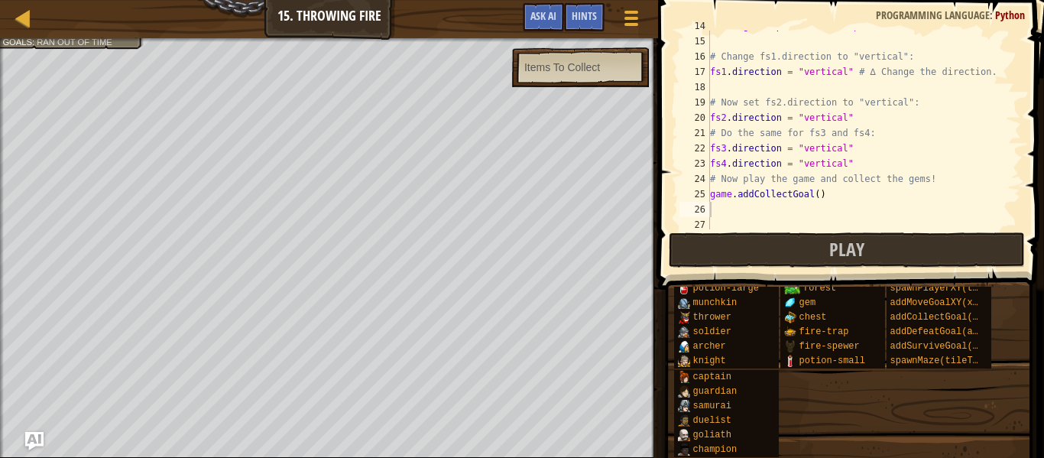
scroll to position [214, 0]
click at [722, 209] on div "# Change fs1.direction to "vertical": fs1 . direction = "vertical" # ∆ Change t…" at bounding box center [864, 145] width 314 height 229
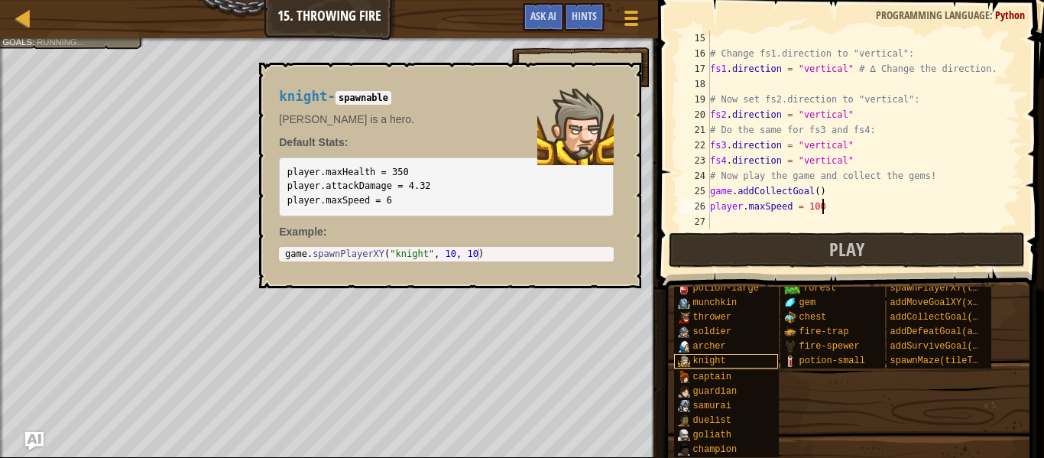
scroll to position [7, 15]
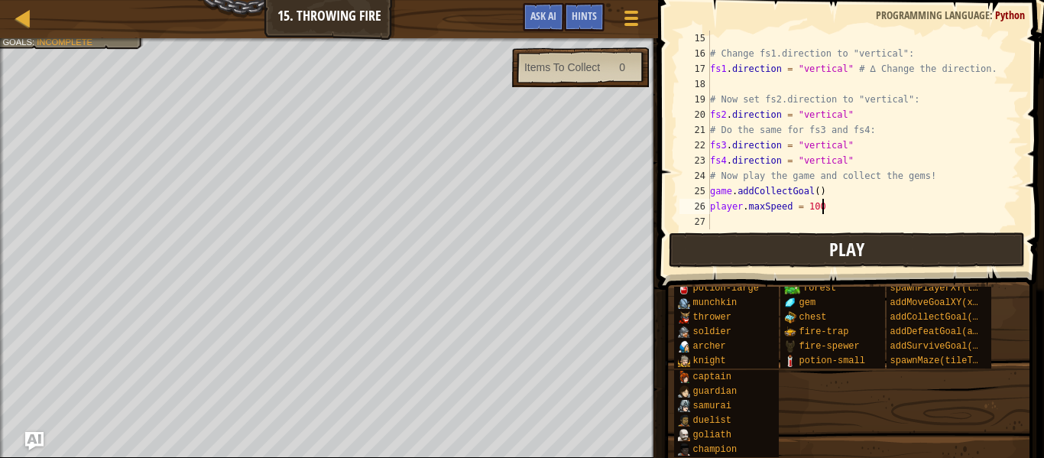
type textarea "player.maxSpeed = 100"
click at [853, 253] on span "Play" at bounding box center [846, 249] width 35 height 24
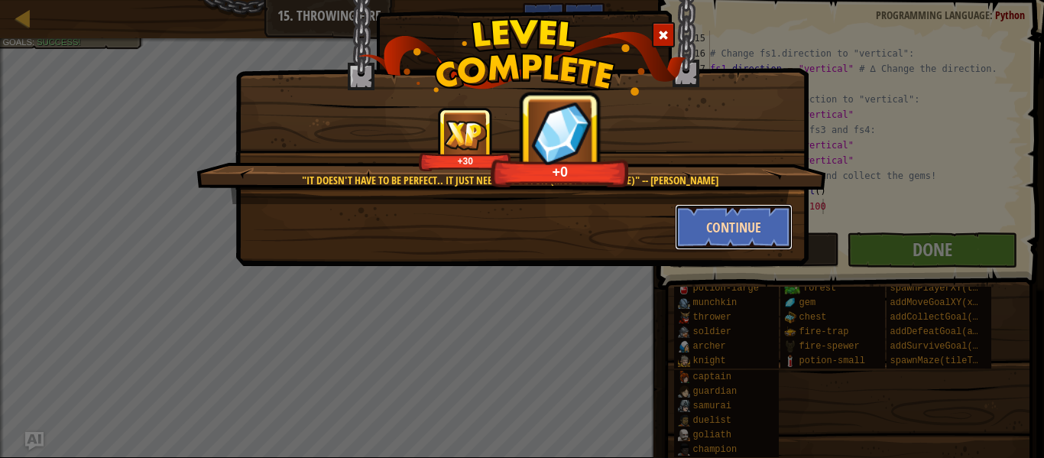
click at [735, 240] on button "Continue" at bounding box center [734, 227] width 118 height 46
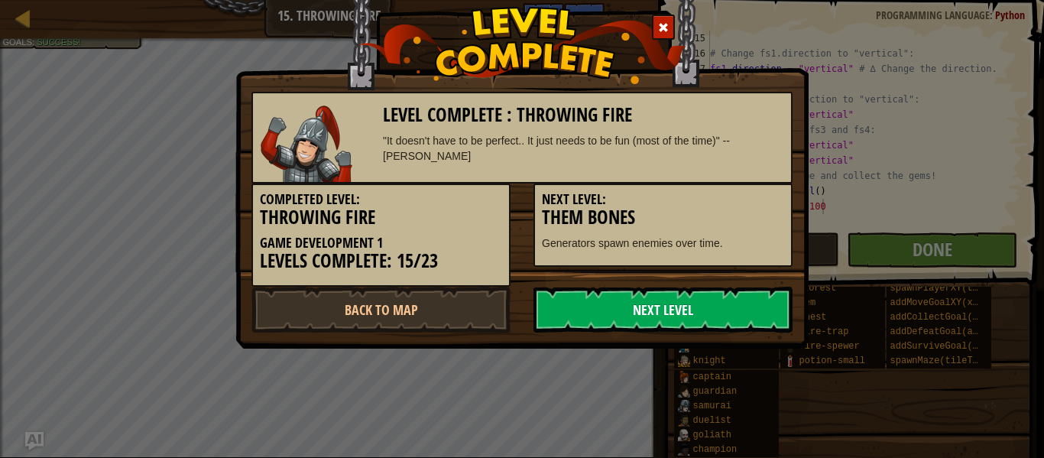
click at [727, 298] on link "Next Level" at bounding box center [662, 310] width 259 height 46
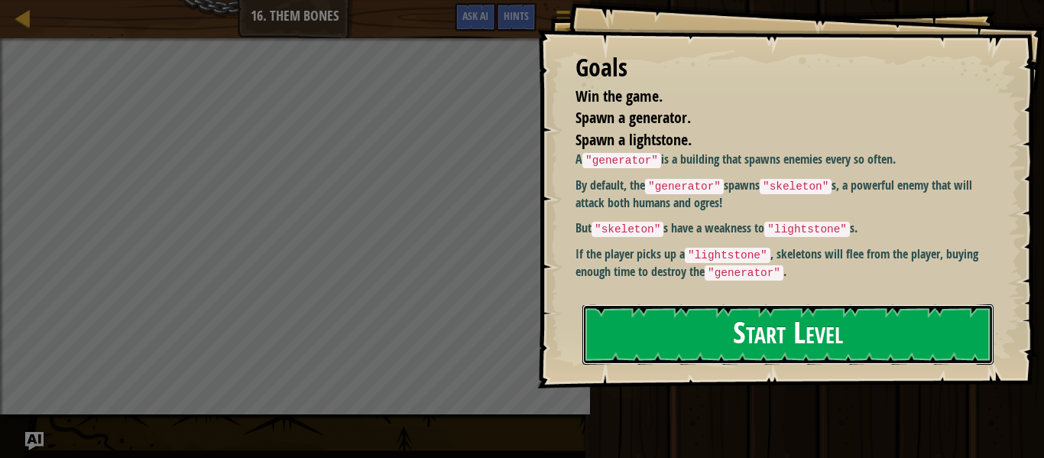
click at [767, 338] on button "Start Level" at bounding box center [787, 334] width 411 height 60
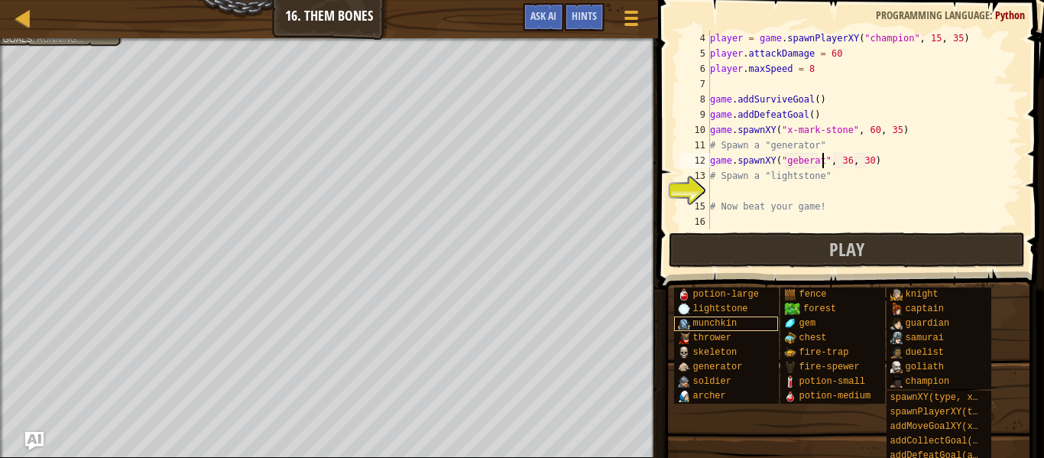
scroll to position [7, 18]
type textarea "game.spawnXY("geberator", 36, 30)"
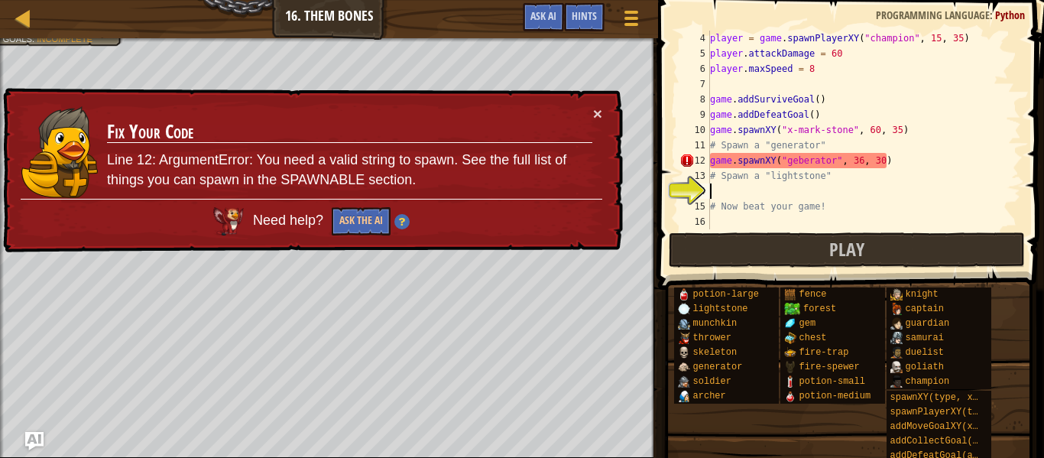
click at [816, 188] on div "player = game . spawnPlayerXY ( "champion" , 15 , 35 ) player . attackDamage = …" at bounding box center [864, 145] width 314 height 229
click at [799, 164] on div "player = game . spawnPlayerXY ( "champion" , 15 , 35 ) player . attackDamage = …" at bounding box center [864, 145] width 314 height 229
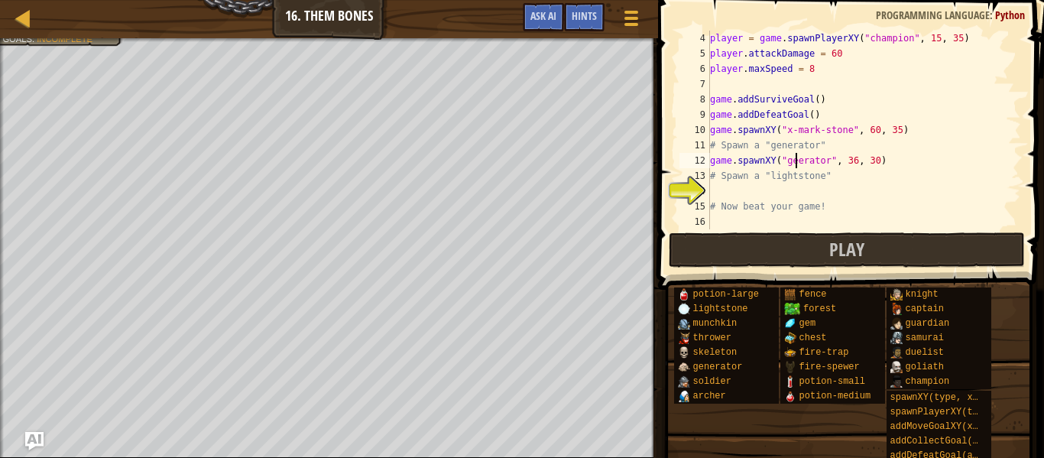
type textarea "game.spawnXY("generator", 36, 30)"
click at [888, 188] on div "player = game . spawnPlayerXY ( "champion" , 15 , 35 ) player . attackDamage = …" at bounding box center [864, 145] width 314 height 229
type textarea "game.spawnXY("lightstone", 16, 25)"
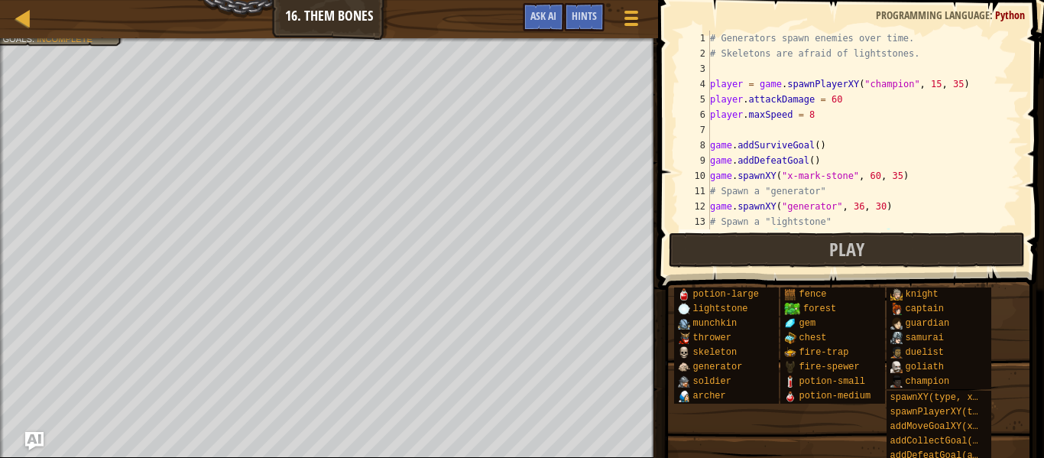
scroll to position [46, 0]
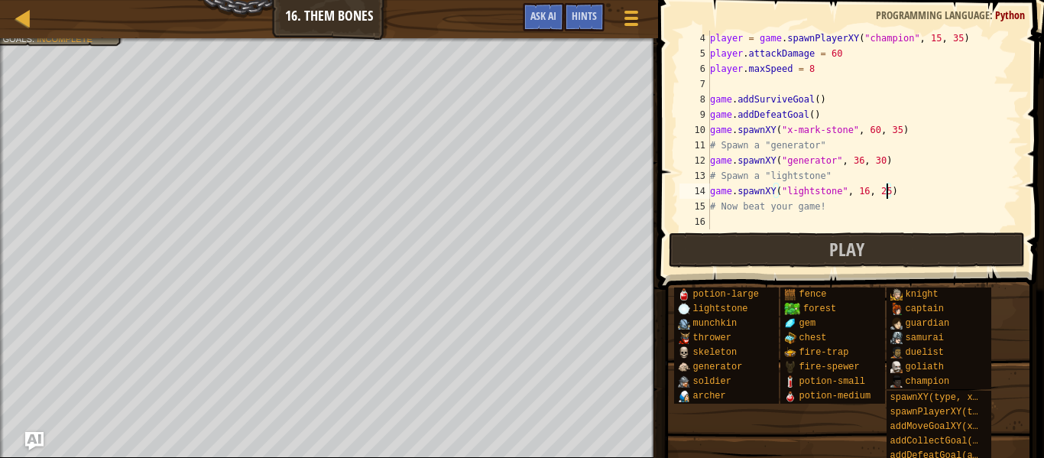
click at [821, 225] on div "player = game . spawnPlayerXY ( "champion" , 15 , 35 ) player . attackDamage = …" at bounding box center [864, 145] width 314 height 229
type textarea "g"
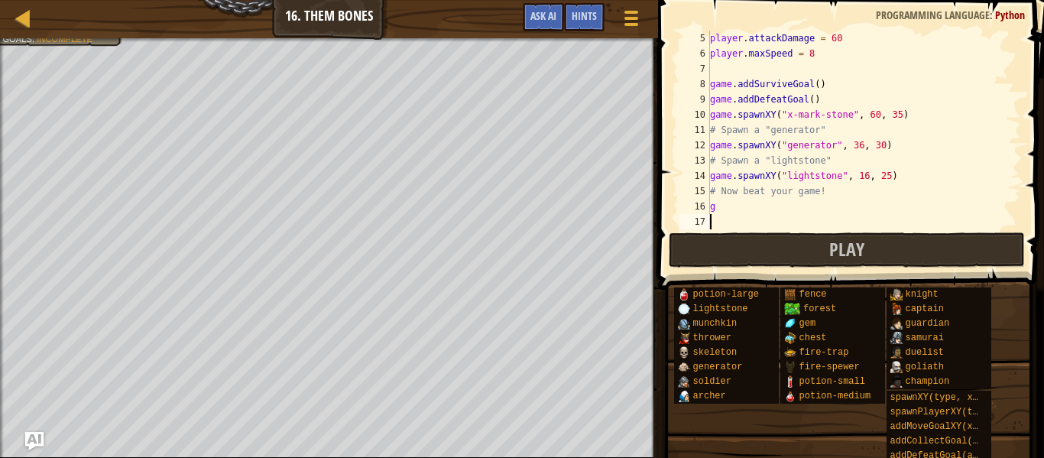
scroll to position [61, 0]
type textarea "go"
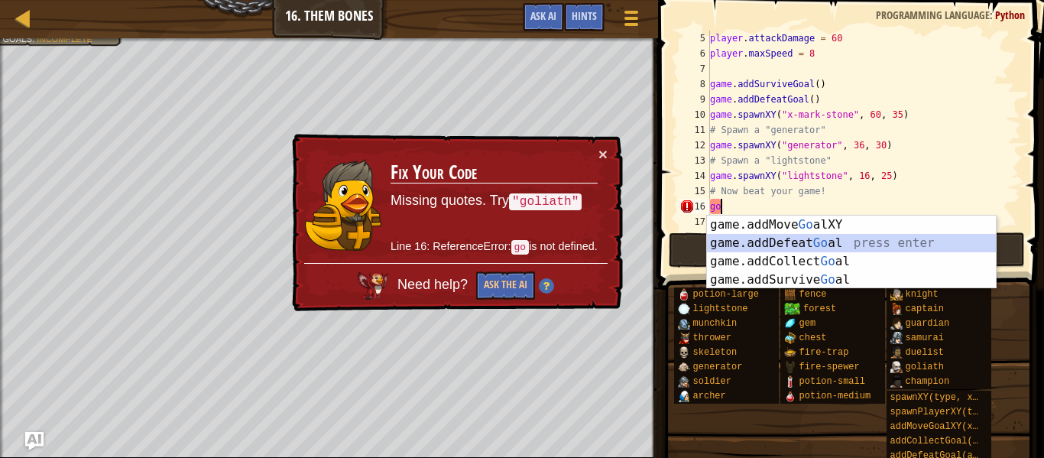
click at [883, 242] on div "game.addMove Go alXY press enter game.addDefeat Go al press enter game.addColle…" at bounding box center [851, 270] width 289 height 110
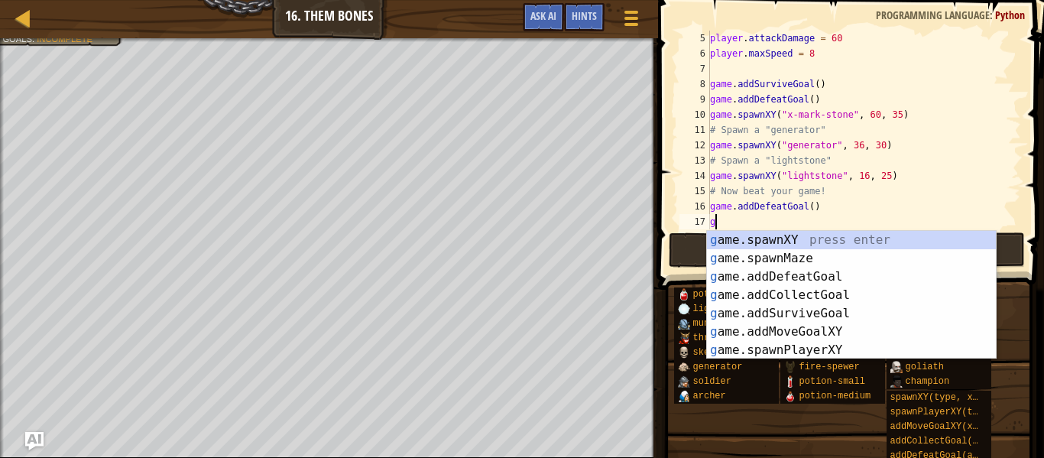
type textarea "go"
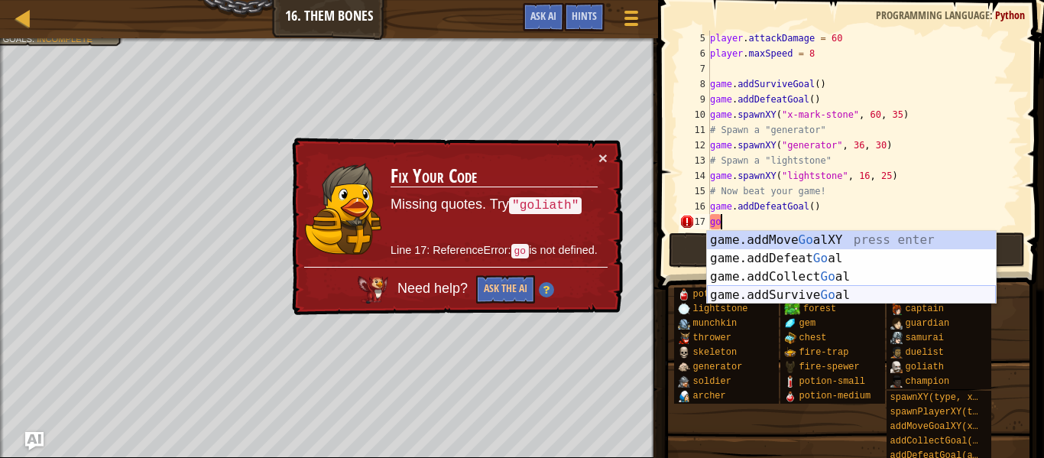
click at [940, 299] on div "game.addMove Go alXY press enter game.addDefeat Go al press enter game.addColle…" at bounding box center [851, 286] width 289 height 110
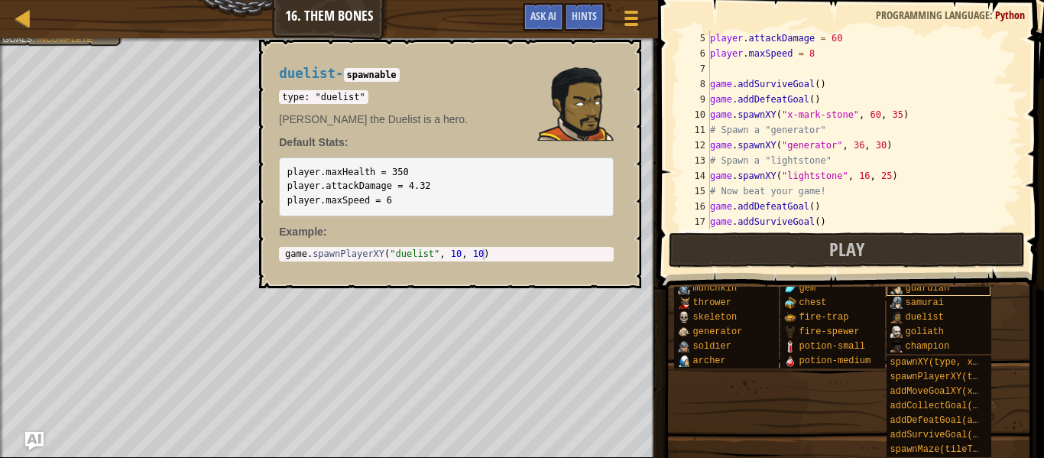
scroll to position [0, 0]
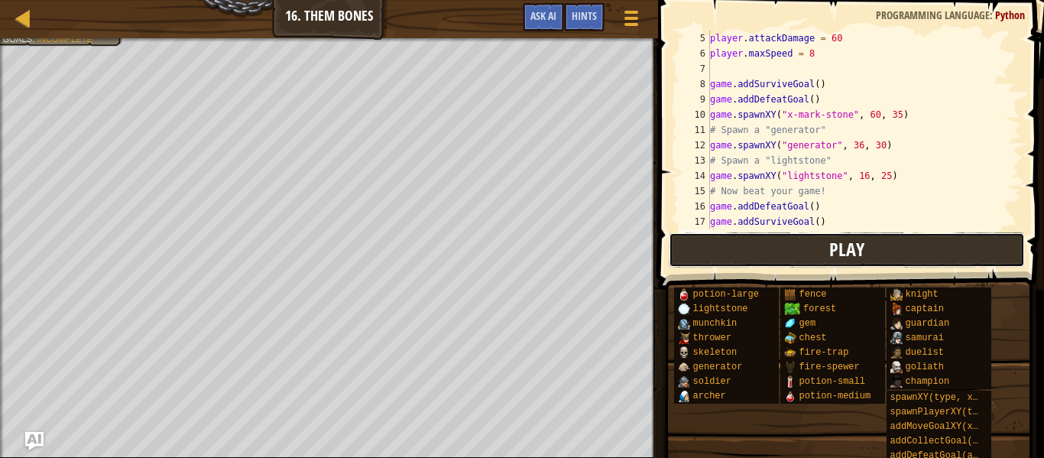
click at [844, 261] on span "Play" at bounding box center [846, 249] width 35 height 24
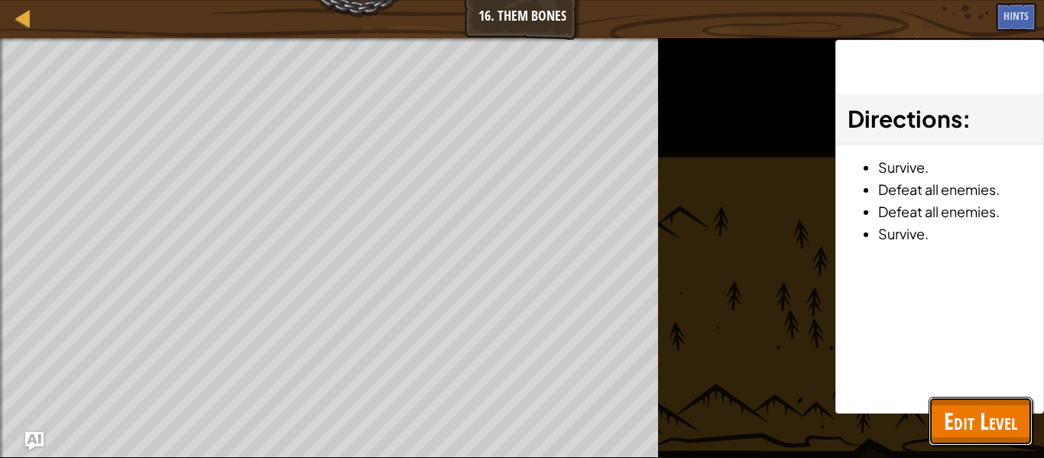
click at [1000, 429] on span "Edit Level" at bounding box center [980, 420] width 73 height 31
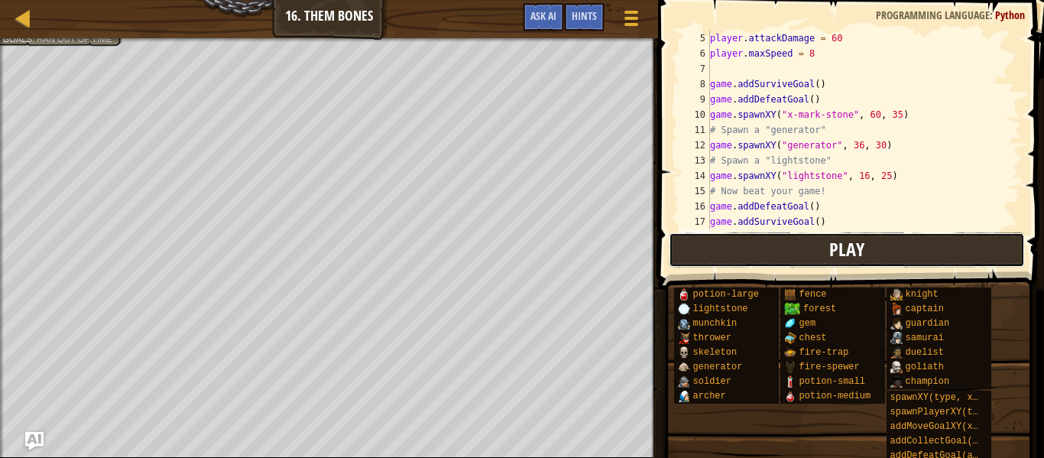
click at [759, 247] on button "Play" at bounding box center [847, 249] width 356 height 35
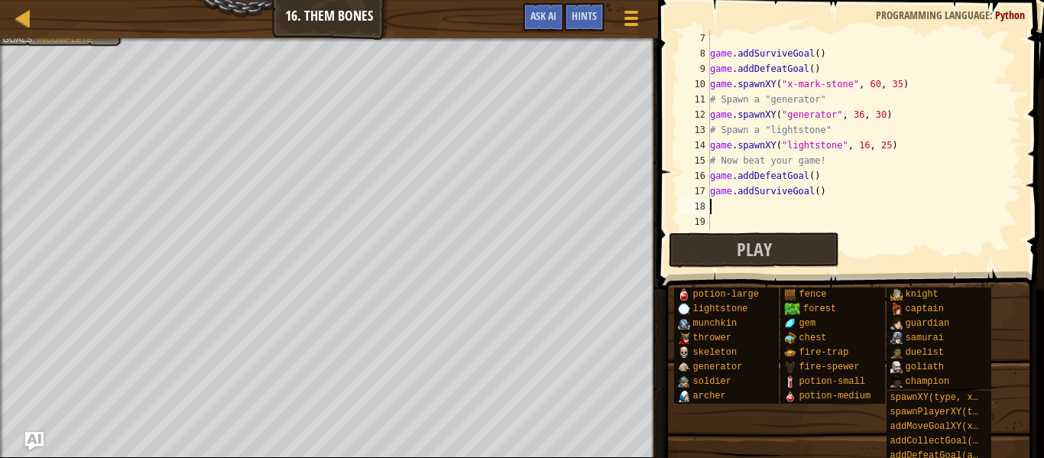
scroll to position [85, 0]
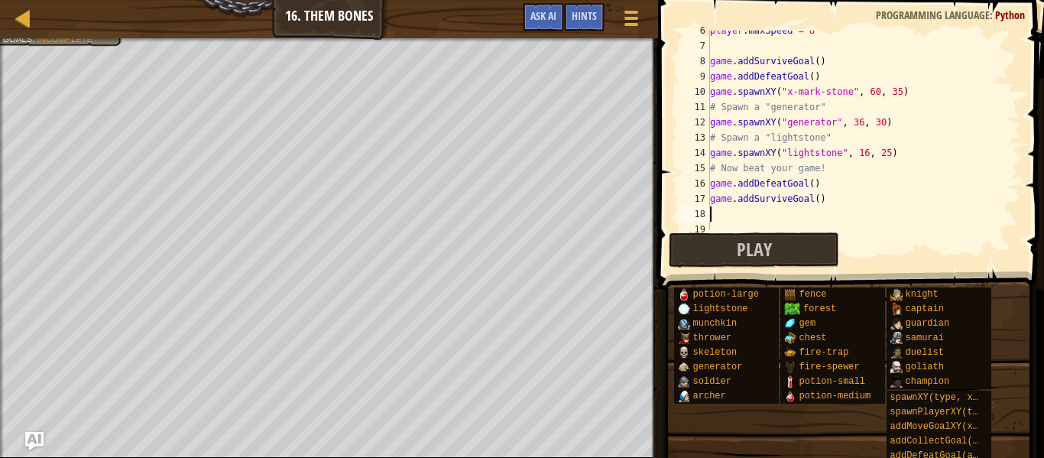
click at [841, 198] on div "player . maxSpeed = 8 game . addSurviveGoal ( ) game . addDefeatGoal ( ) game .…" at bounding box center [864, 137] width 314 height 229
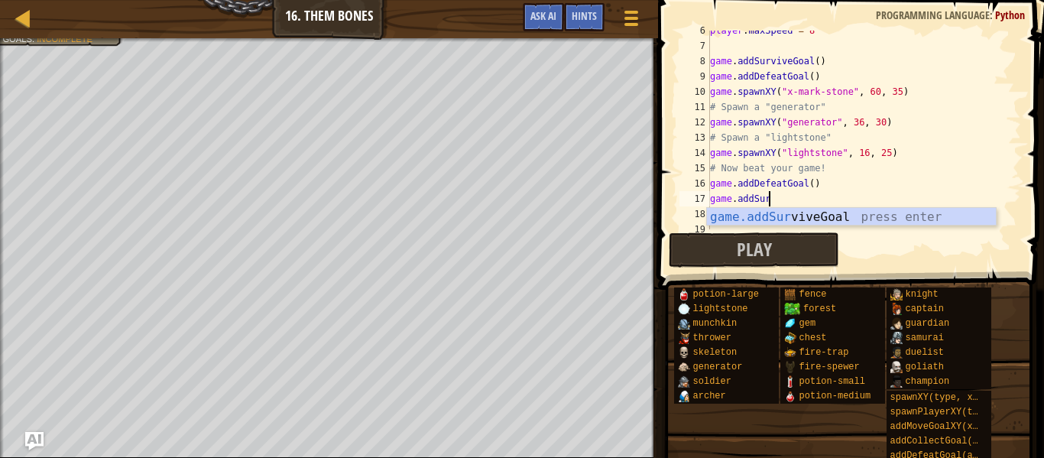
type textarea "g"
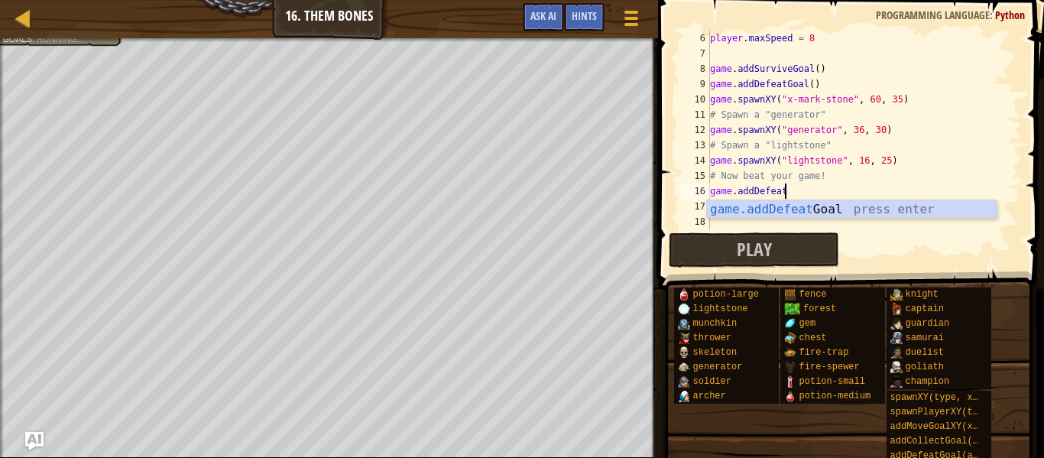
scroll to position [76, 0]
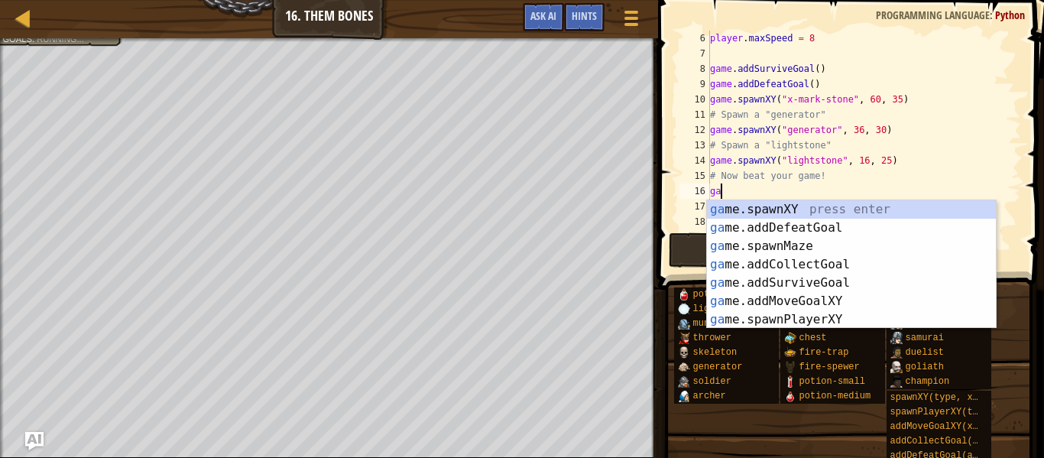
type textarea "g"
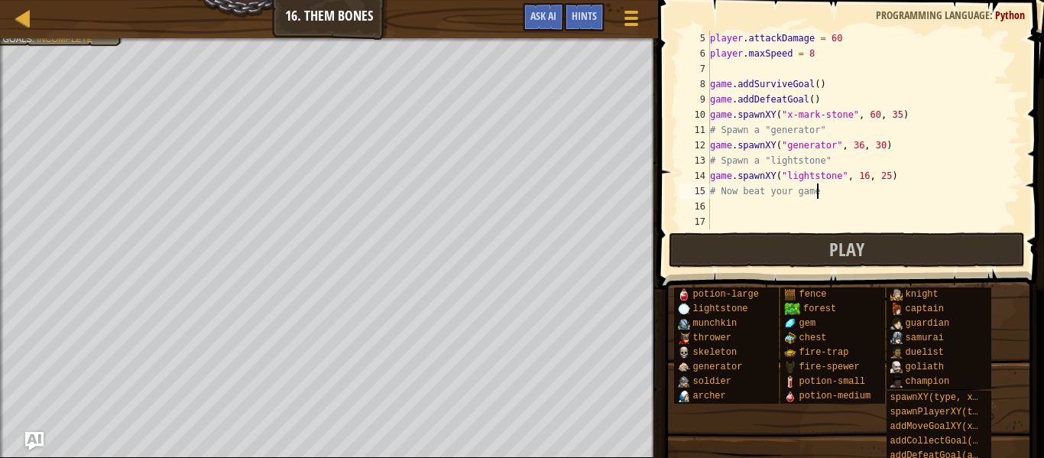
scroll to position [61, 0]
click at [861, 244] on span "Play" at bounding box center [846, 249] width 35 height 24
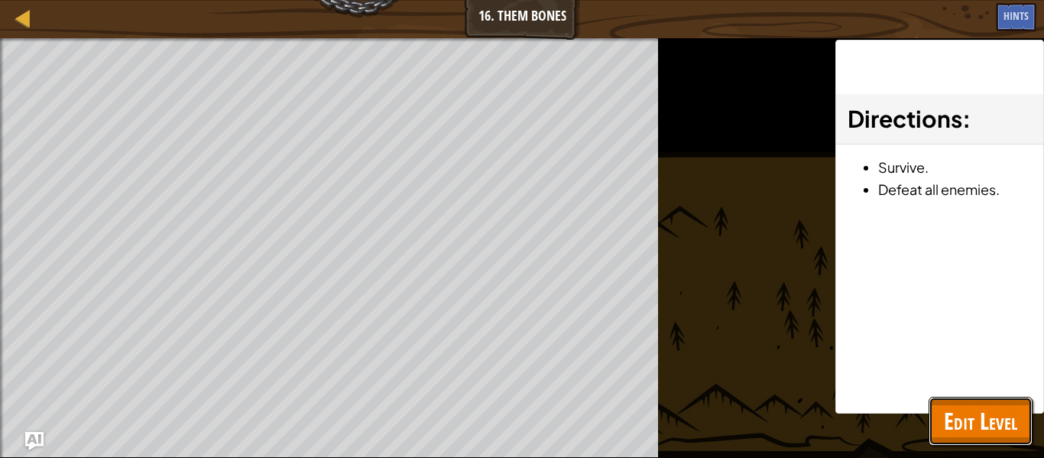
click at [978, 410] on span "Edit Level" at bounding box center [980, 420] width 73 height 31
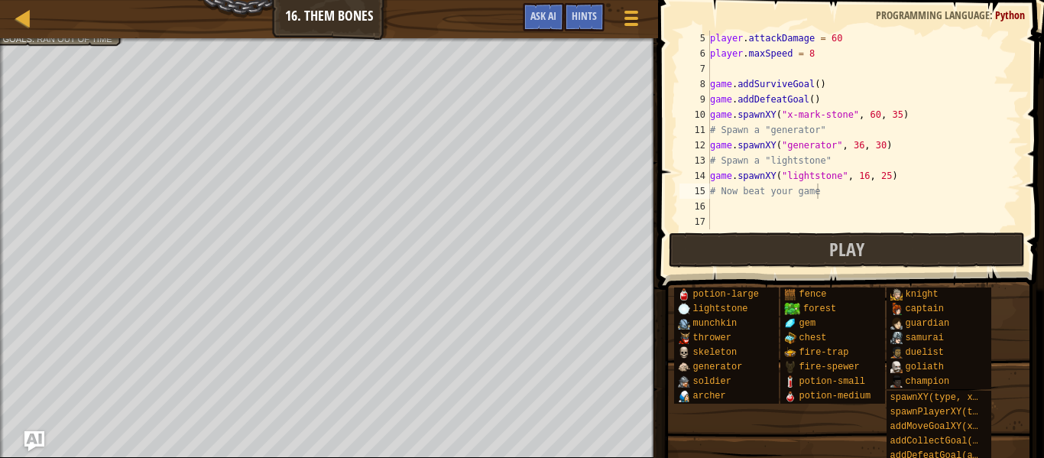
click at [35, 441] on img "Ask AI" at bounding box center [34, 441] width 20 height 20
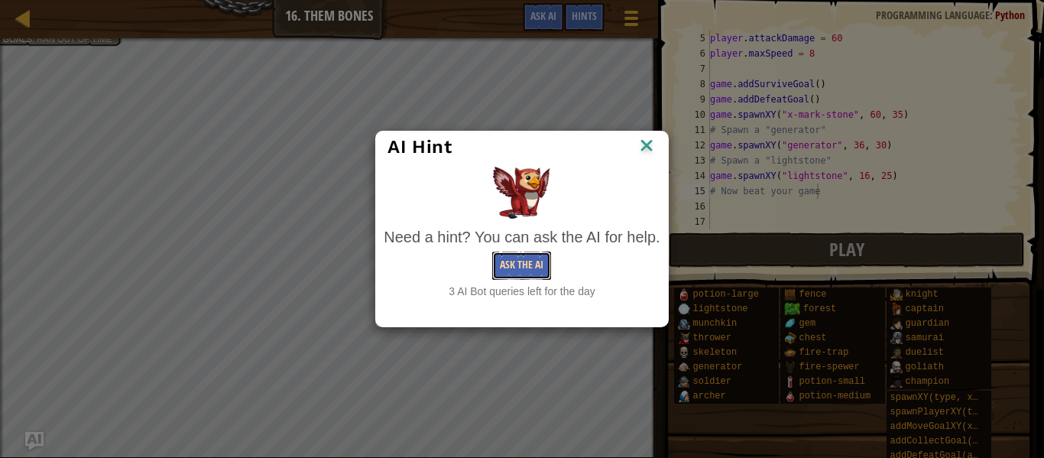
click at [532, 266] on button "Ask the AI" at bounding box center [521, 265] width 59 height 28
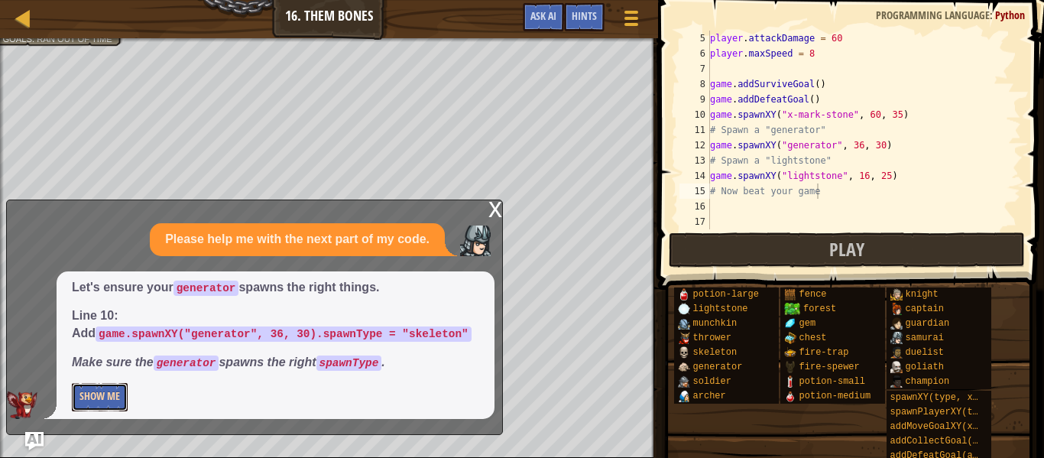
click at [118, 394] on button "Show Me" at bounding box center [100, 397] width 56 height 28
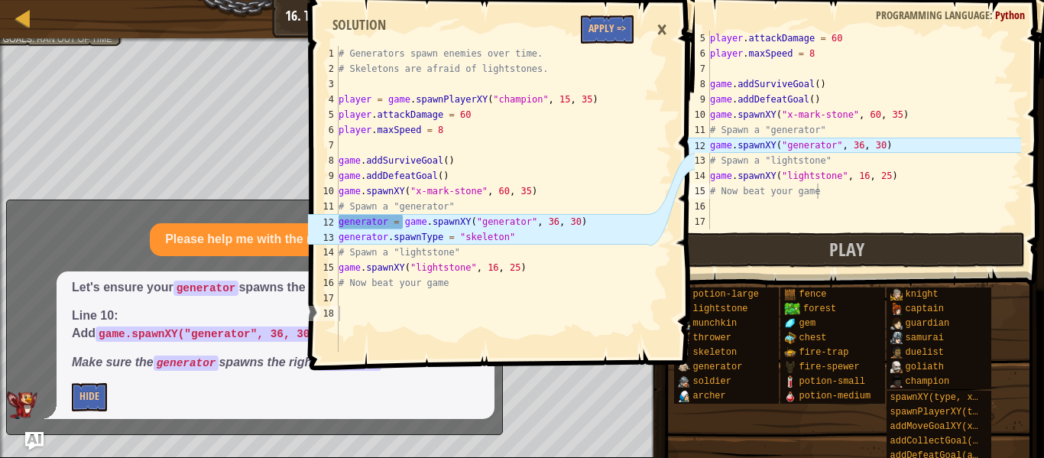
type textarea "game.spawnXY("generator", 36, 30)"
click at [941, 147] on div "player . attackDamage = 60 player . maxSpeed = 8 game . addSurviveGoal ( ) game…" at bounding box center [864, 145] width 314 height 229
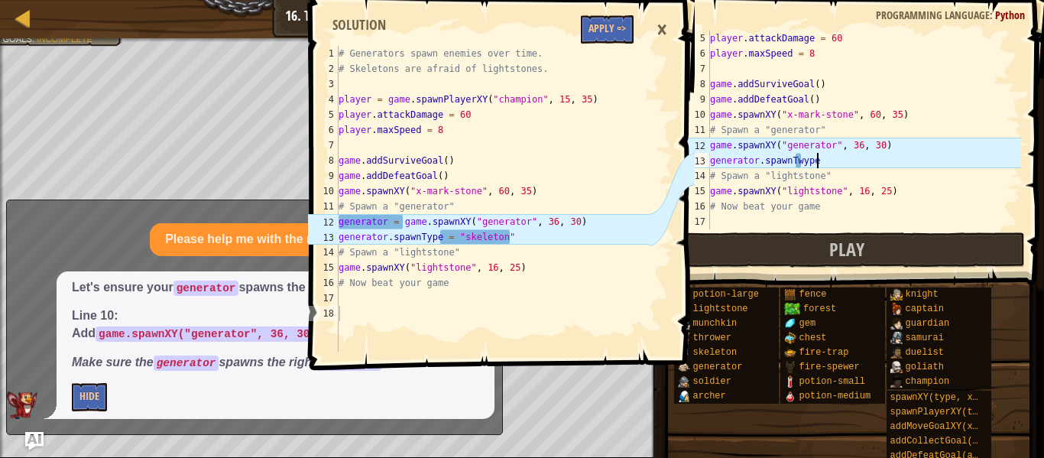
scroll to position [7, 15]
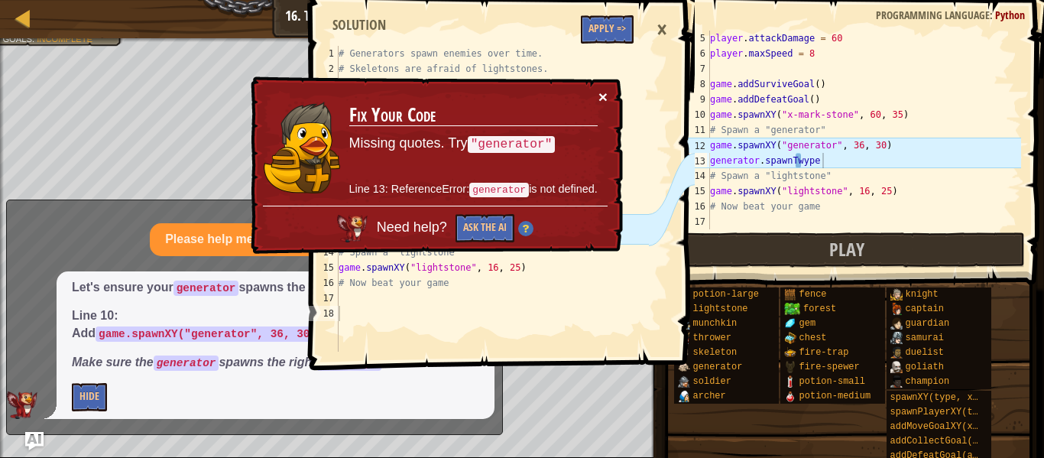
click at [599, 93] on button "×" at bounding box center [602, 97] width 9 height 16
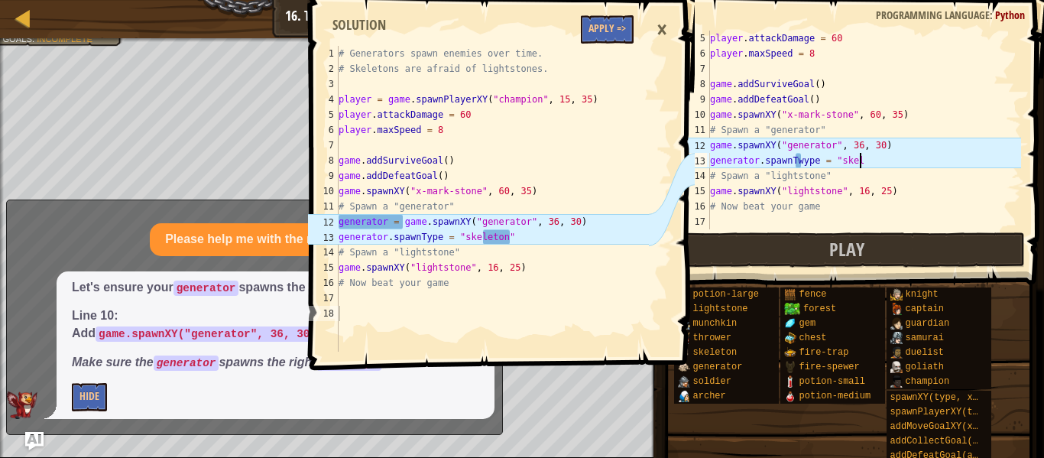
scroll to position [7, 21]
type textarea "generator.spawnTwype = "skeleton"
click at [854, 219] on div "player . attackDamage = 60 player . maxSpeed = 8 game . addSurviveGoal ( ) game…" at bounding box center [864, 145] width 314 height 229
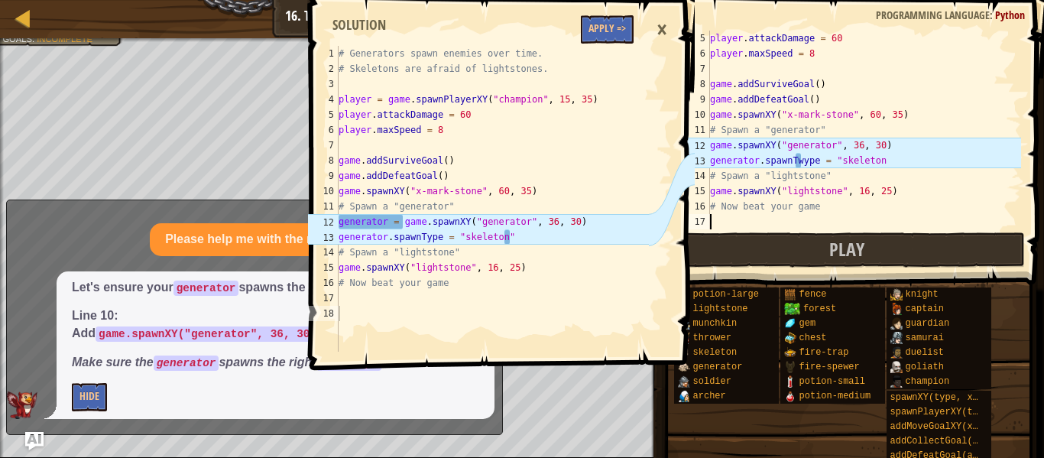
click at [886, 166] on div "player . attackDamage = 60 player . maxSpeed = 8 game . addSurviveGoal ( ) game…" at bounding box center [864, 145] width 314 height 229
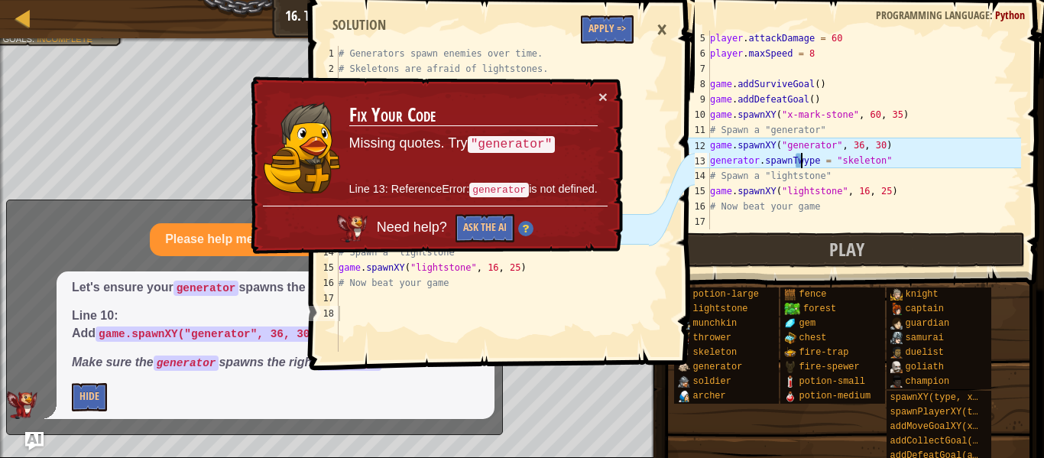
click at [799, 154] on div "player . attackDamage = 60 player . maxSpeed = 8 game . addSurviveGoal ( ) game…" at bounding box center [864, 145] width 314 height 229
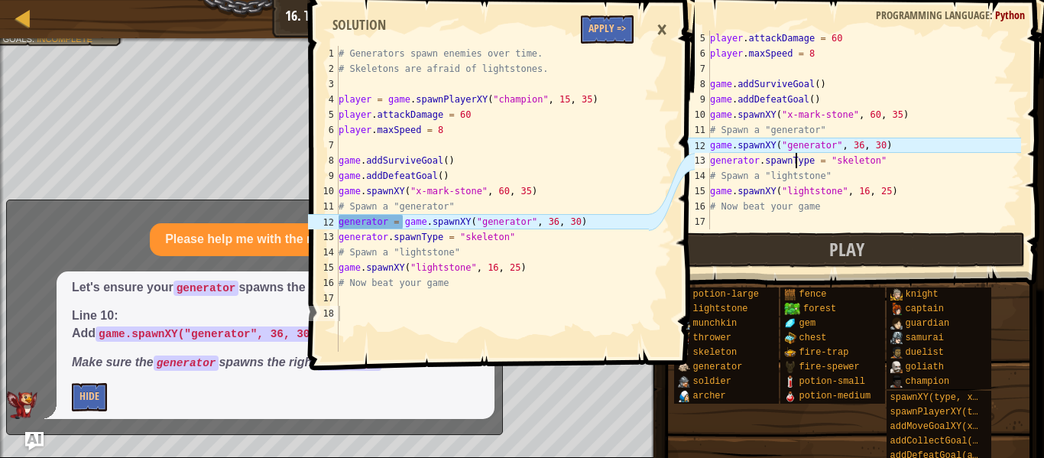
scroll to position [7, 24]
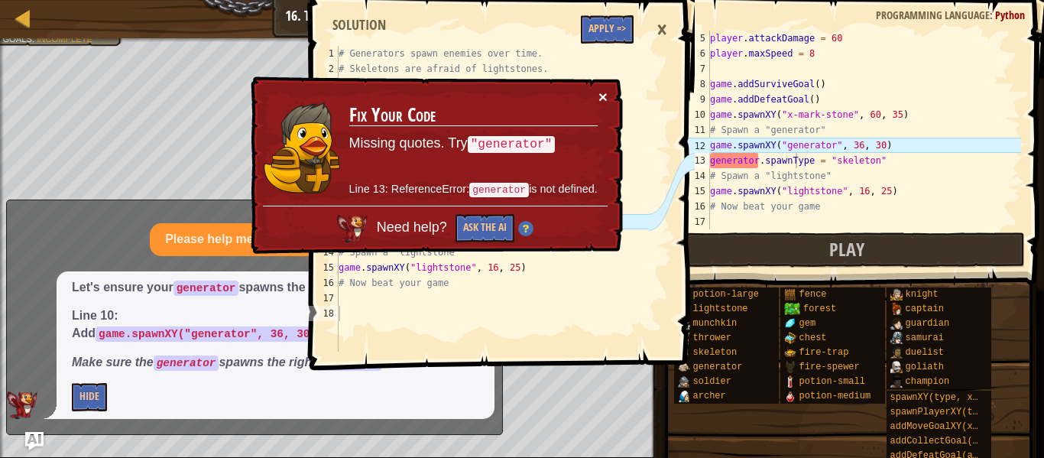
click at [606, 96] on button "×" at bounding box center [602, 97] width 9 height 16
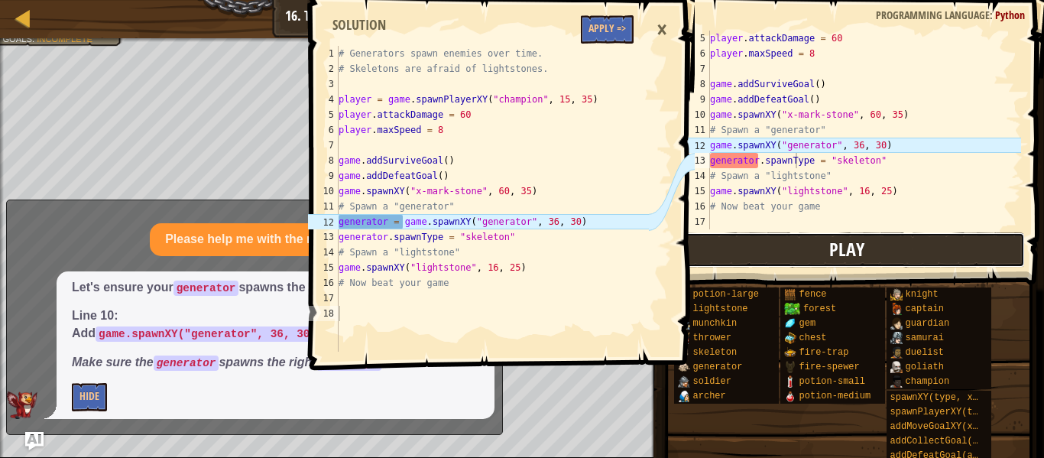
click at [841, 248] on span "Play" at bounding box center [846, 249] width 35 height 24
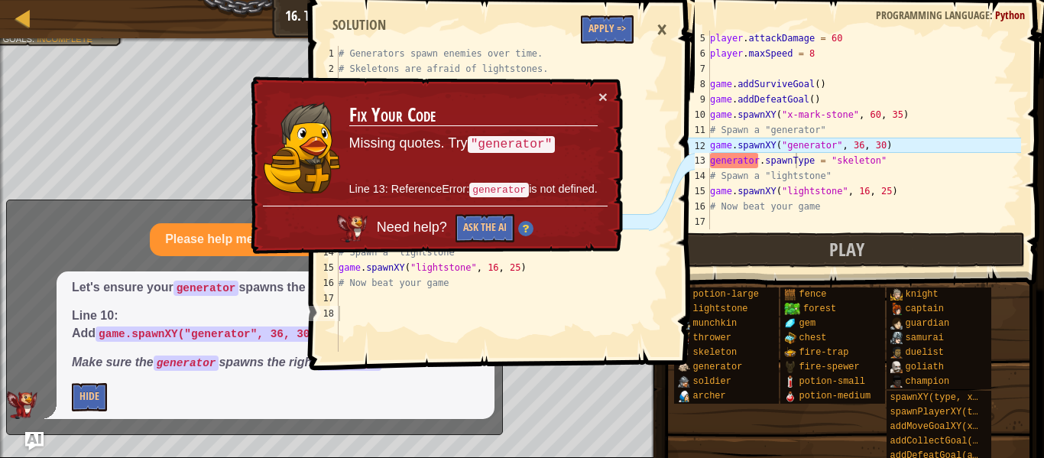
click at [752, 157] on div "player . attackDamage = 60 player . maxSpeed = 8 game . addSurviveGoal ( ) game…" at bounding box center [864, 145] width 314 height 229
click at [758, 159] on div "player . attackDamage = 60 player . maxSpeed = 8 game . addSurviveGoal ( ) game…" at bounding box center [864, 145] width 314 height 229
click at [608, 101] on div "× Fix Your Code Missing quotes. Try "generator" Line 13: ReferenceError: genera…" at bounding box center [435, 165] width 375 height 178
click at [606, 98] on button "×" at bounding box center [602, 97] width 9 height 16
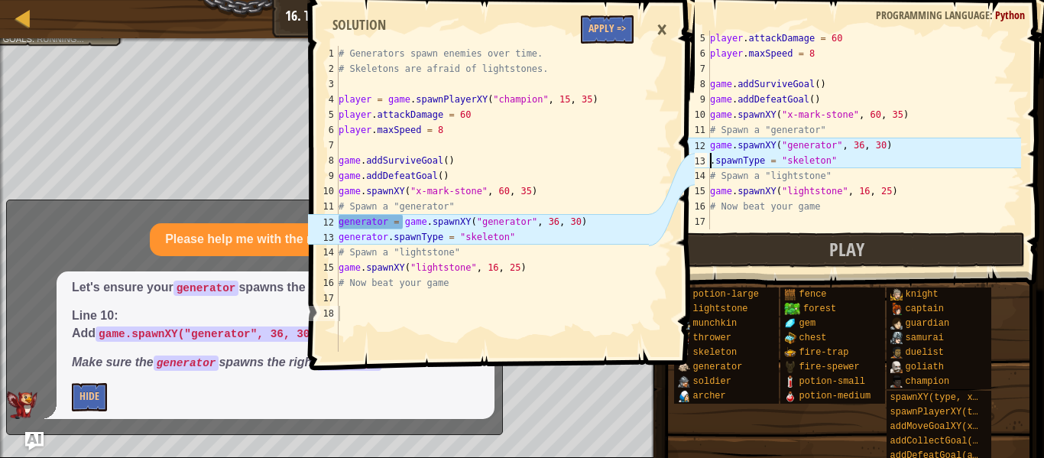
scroll to position [7, 17]
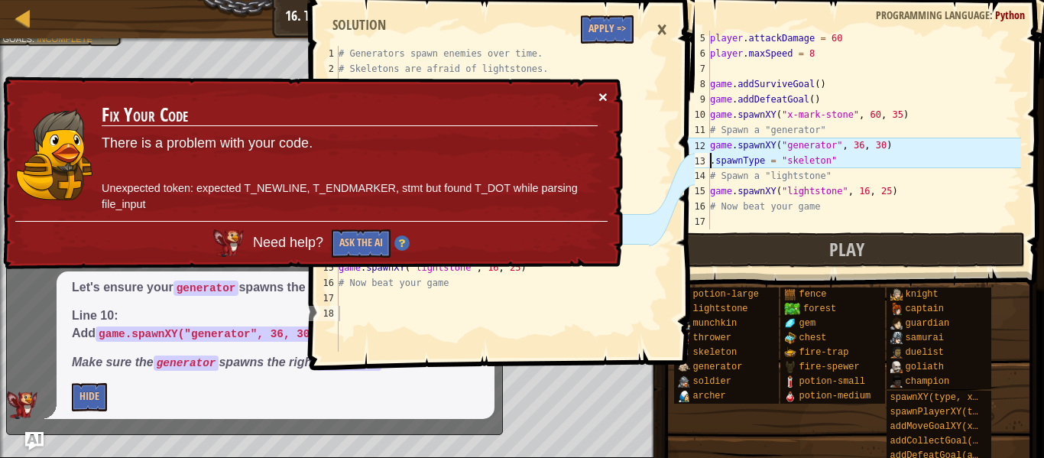
click at [601, 96] on button "×" at bounding box center [602, 97] width 9 height 16
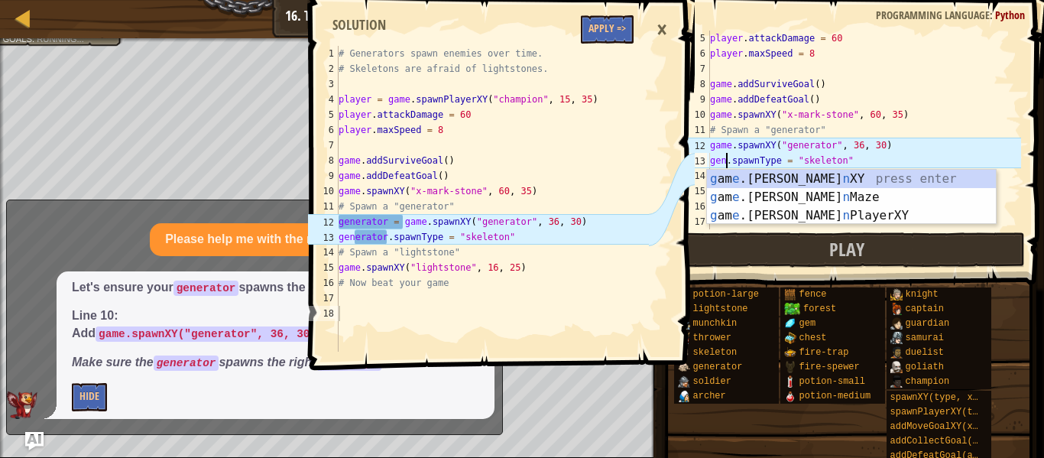
scroll to position [7, 3]
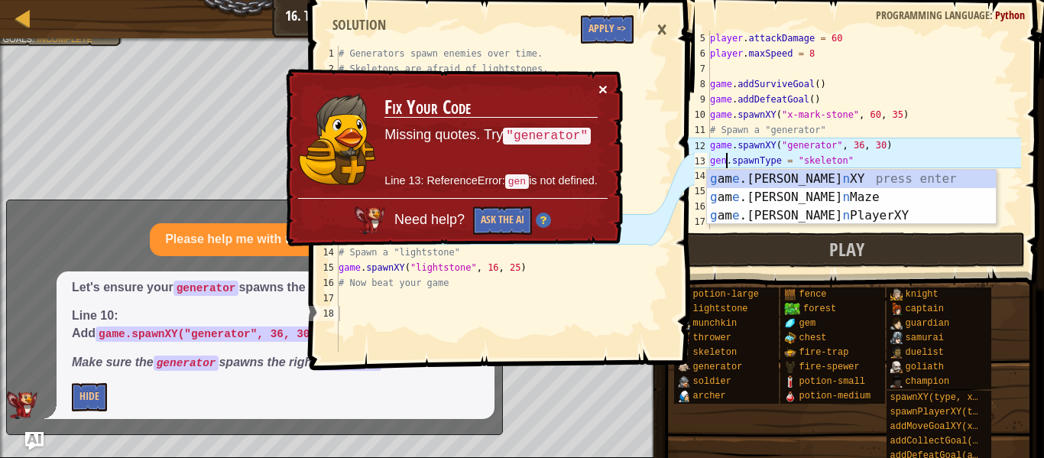
click at [601, 89] on button "×" at bounding box center [602, 89] width 9 height 16
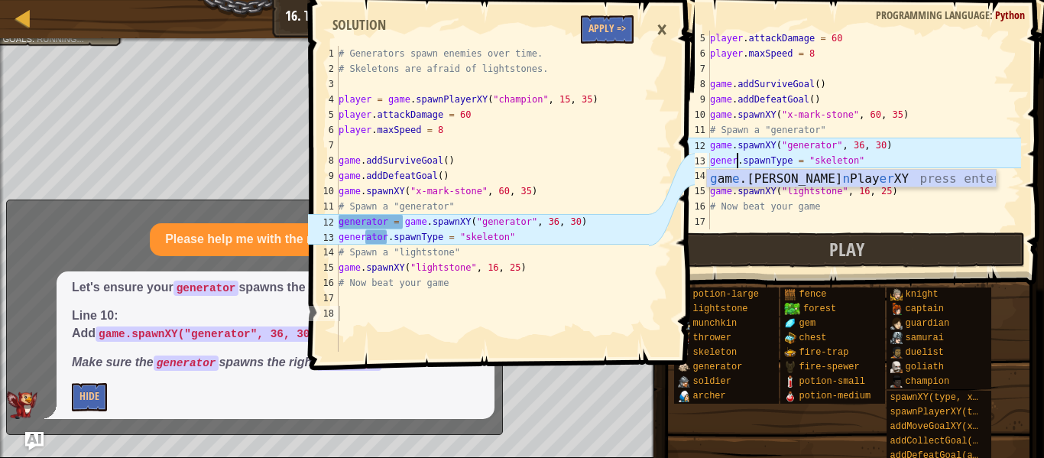
scroll to position [7, 5]
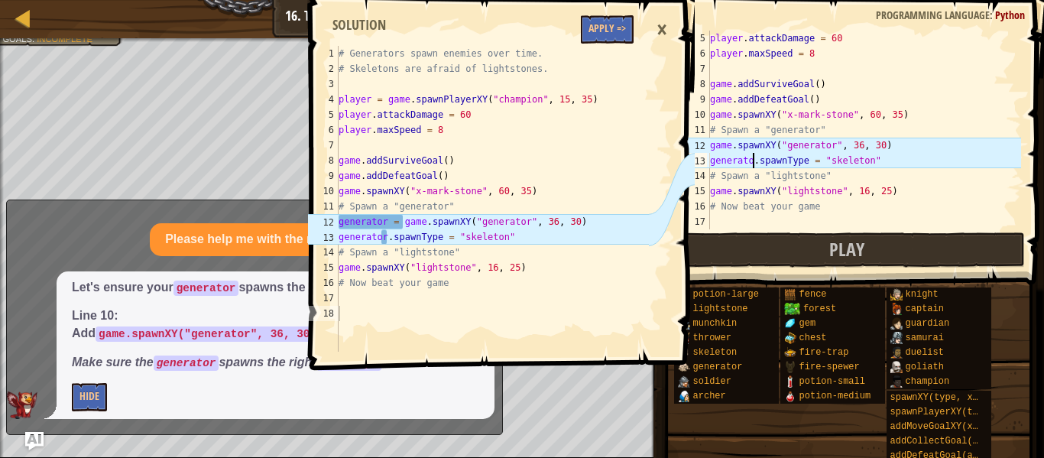
type textarea "generator.spawnType = "skeleton""
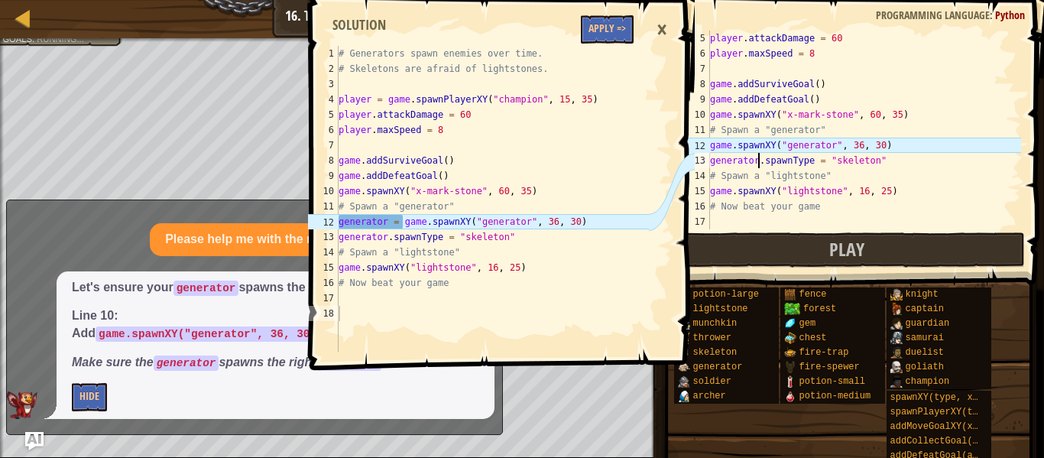
scroll to position [7, 8]
